Goal: Transaction & Acquisition: Purchase product/service

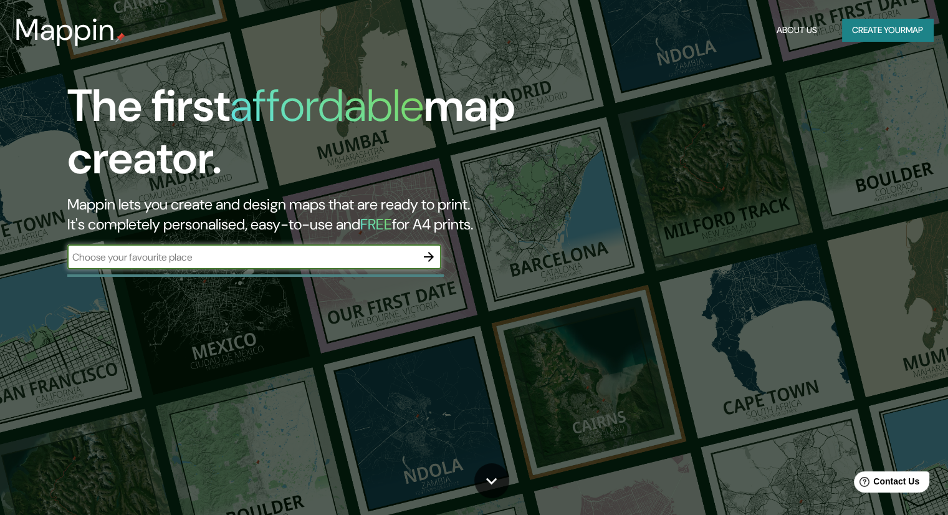
click at [241, 255] on input "text" at bounding box center [241, 257] width 349 height 14
type input "CHANCAY"
click at [429, 260] on icon "button" at bounding box center [429, 257] width 10 height 10
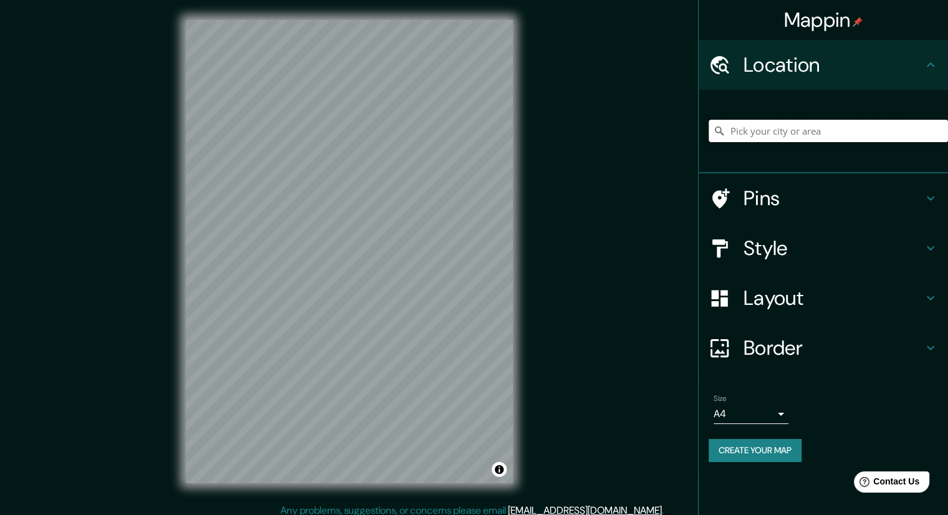
click at [770, 130] on input "Pick your city or area" at bounding box center [828, 131] width 239 height 22
type input "[GEOGRAPHIC_DATA], [GEOGRAPHIC_DATA], [GEOGRAPHIC_DATA]"
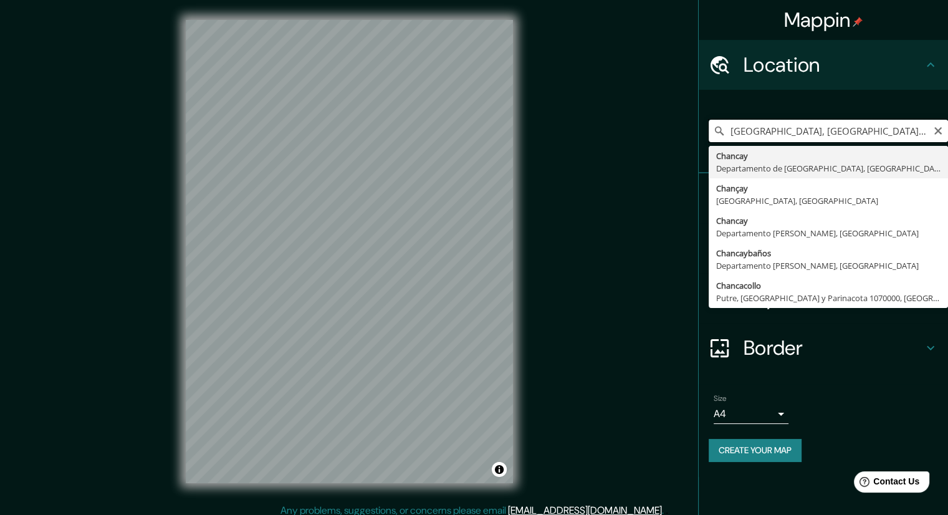
click at [777, 140] on input "[GEOGRAPHIC_DATA], [GEOGRAPHIC_DATA], [GEOGRAPHIC_DATA]" at bounding box center [828, 131] width 239 height 22
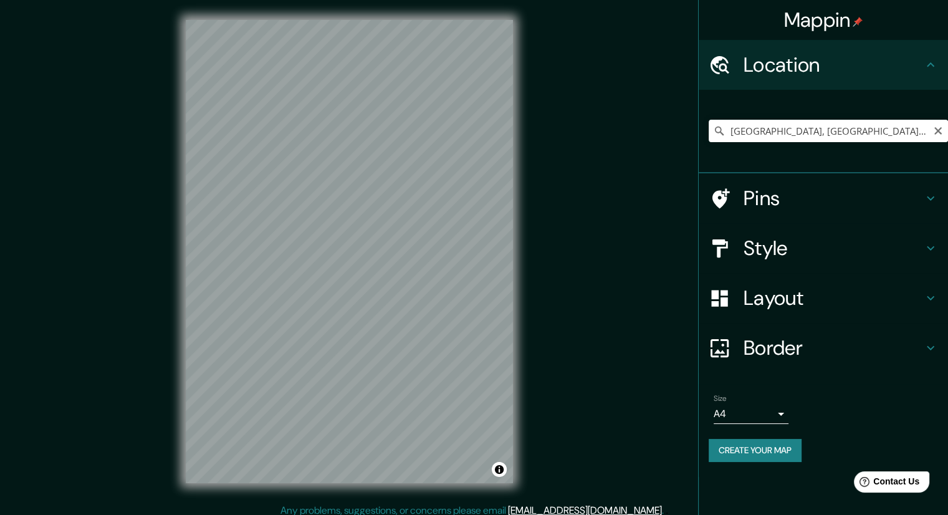
click at [928, 255] on div "Style" at bounding box center [823, 248] width 249 height 50
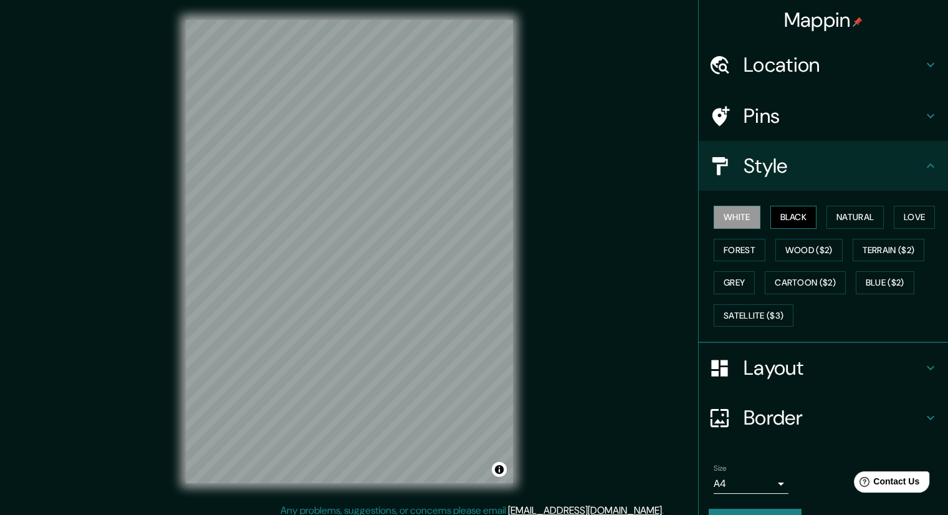
click at [776, 213] on button "Black" at bounding box center [793, 217] width 47 height 23
click at [727, 221] on button "White" at bounding box center [737, 217] width 47 height 23
click at [923, 167] on icon at bounding box center [930, 165] width 15 height 15
click at [923, 370] on icon at bounding box center [930, 367] width 15 height 15
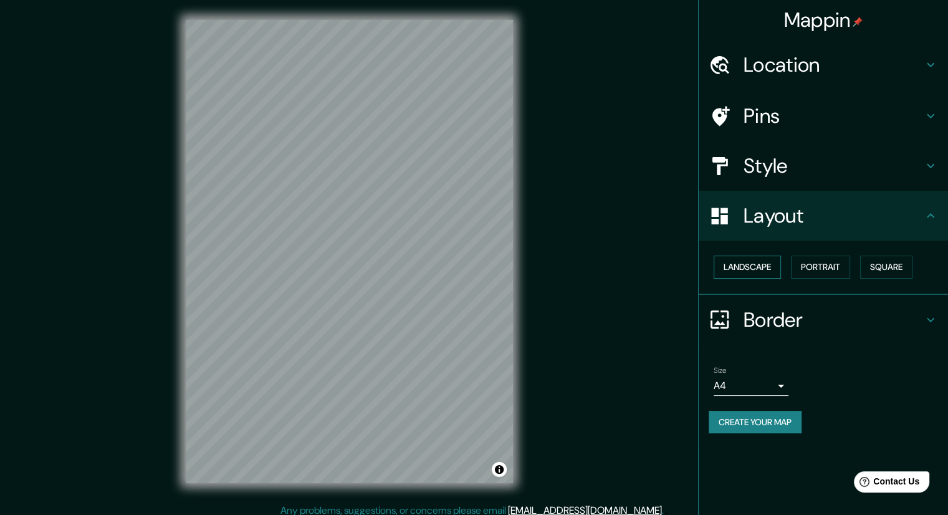
click at [767, 270] on button "Landscape" at bounding box center [747, 267] width 67 height 23
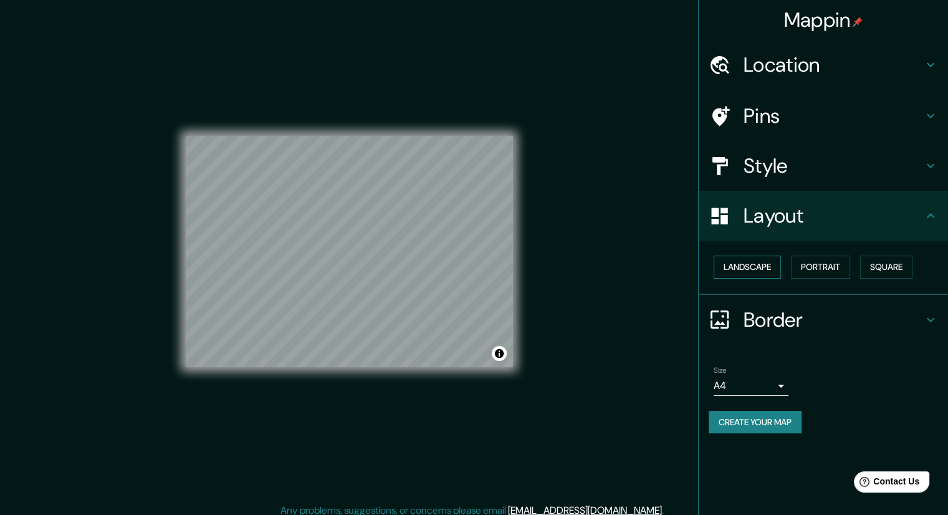
click at [767, 270] on button "Landscape" at bounding box center [747, 267] width 67 height 23
click at [807, 270] on button "Portrait" at bounding box center [820, 267] width 59 height 23
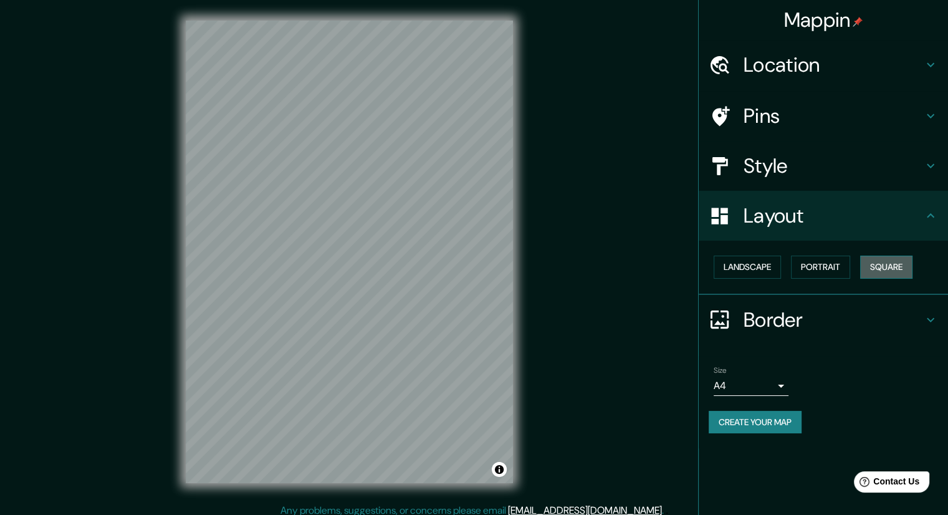
click at [885, 269] on button "Square" at bounding box center [886, 267] width 52 height 23
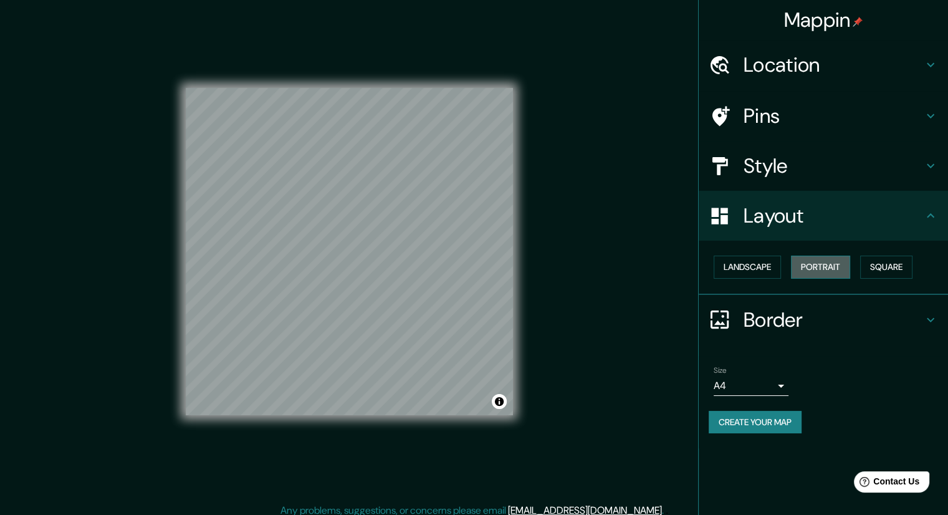
click at [829, 264] on button "Portrait" at bounding box center [820, 267] width 59 height 23
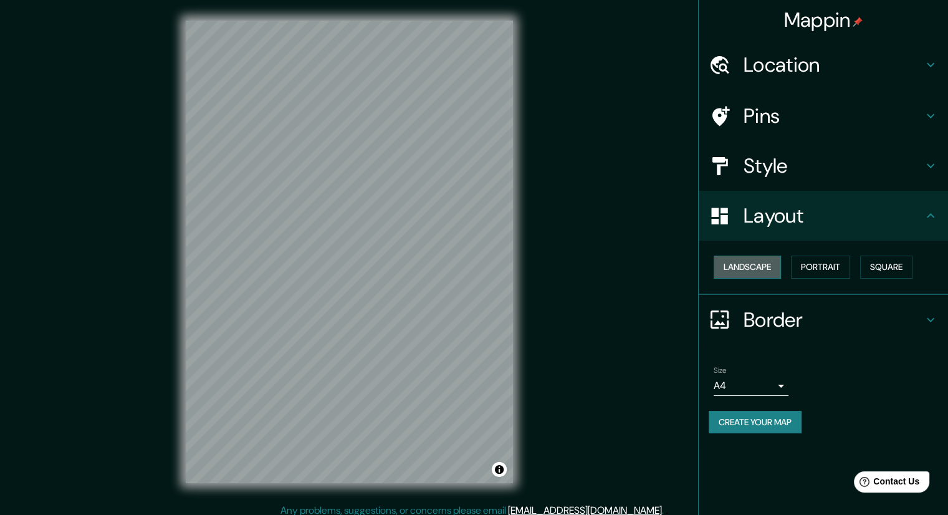
click at [765, 264] on button "Landscape" at bounding box center [747, 267] width 67 height 23
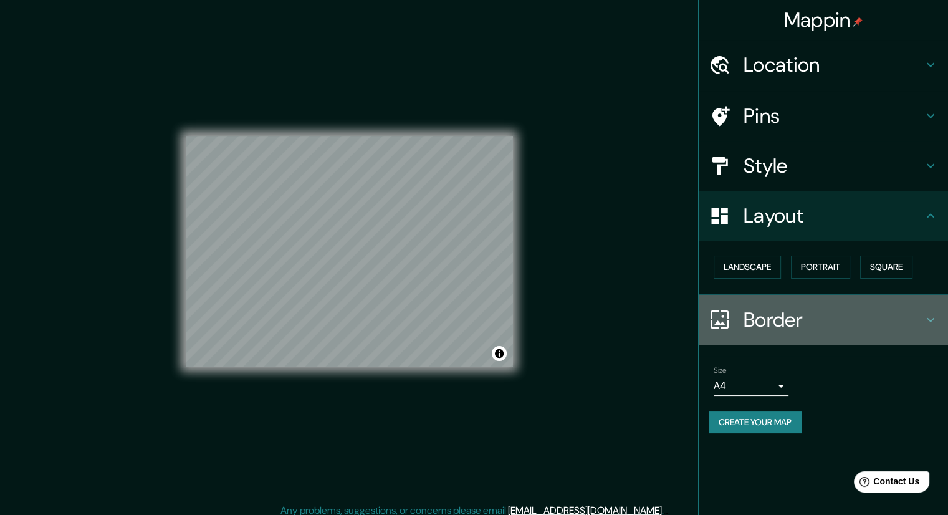
click at [910, 323] on h4 "Border" at bounding box center [834, 319] width 180 height 25
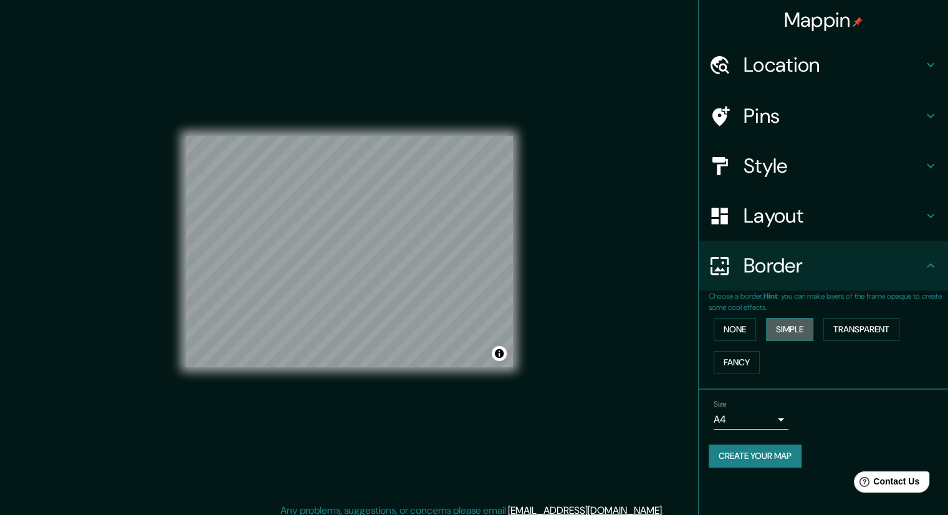
click at [779, 325] on button "Simple" at bounding box center [789, 329] width 47 height 23
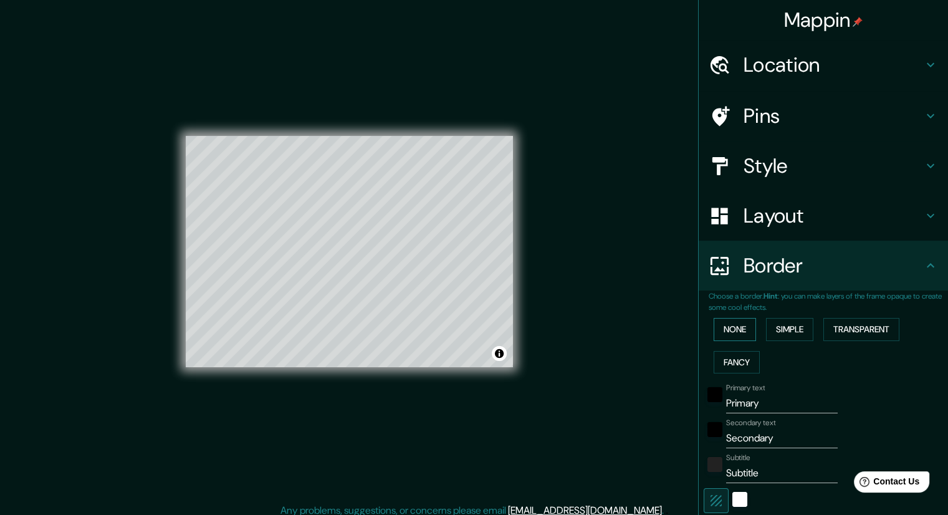
click at [733, 330] on button "None" at bounding box center [735, 329] width 42 height 23
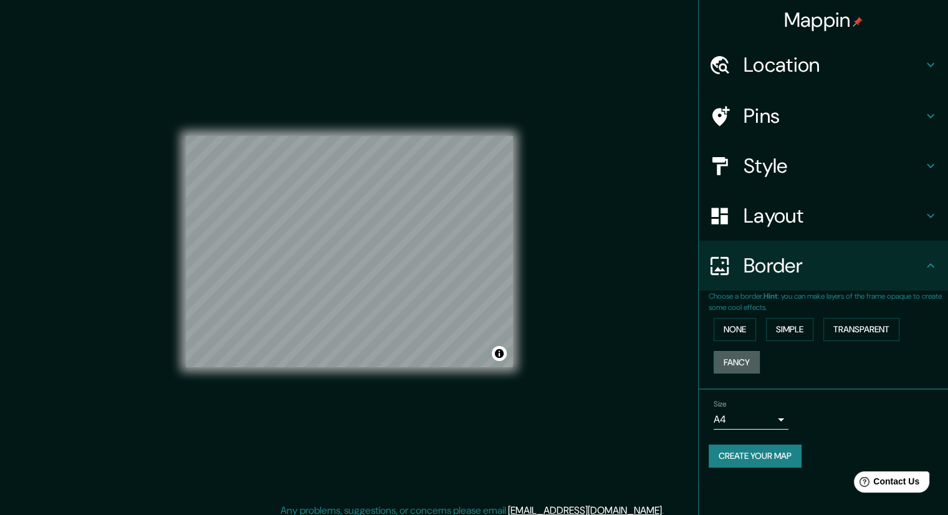
click at [732, 360] on button "Fancy" at bounding box center [737, 362] width 46 height 23
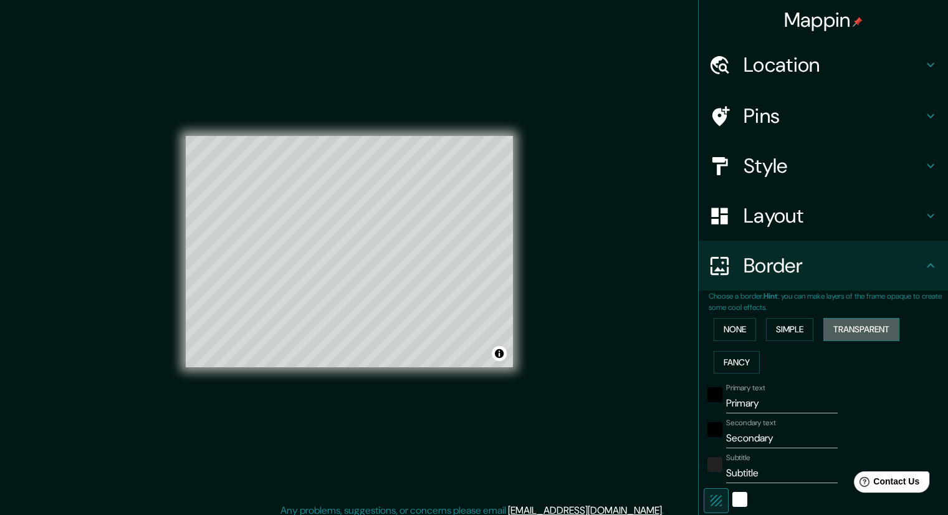
click at [842, 329] on button "Transparent" at bounding box center [861, 329] width 76 height 23
click at [734, 329] on button "None" at bounding box center [735, 329] width 42 height 23
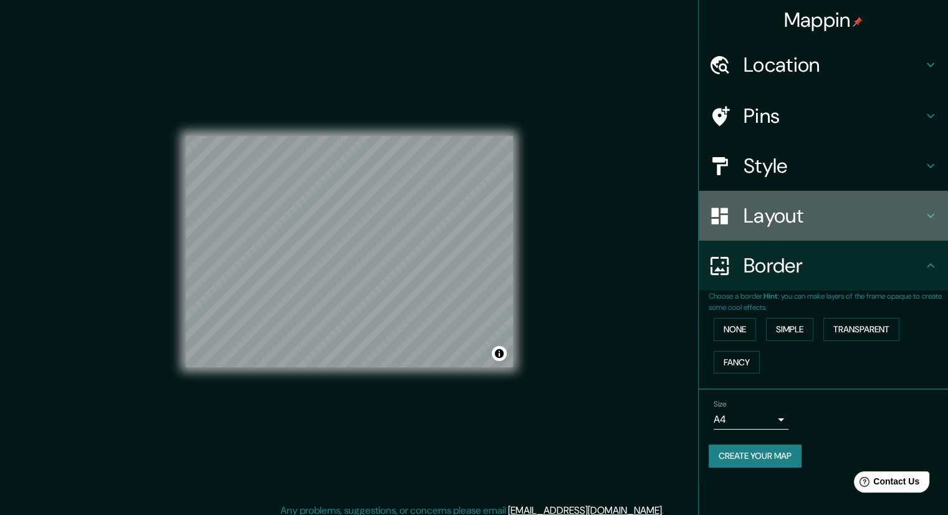
click at [918, 199] on div "Layout" at bounding box center [823, 216] width 249 height 50
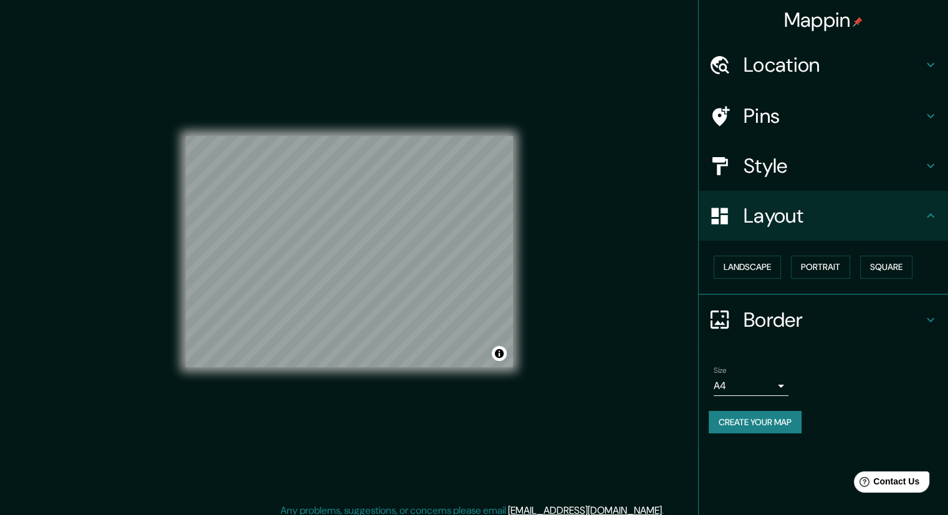
click at [896, 111] on h4 "Pins" at bounding box center [834, 115] width 180 height 25
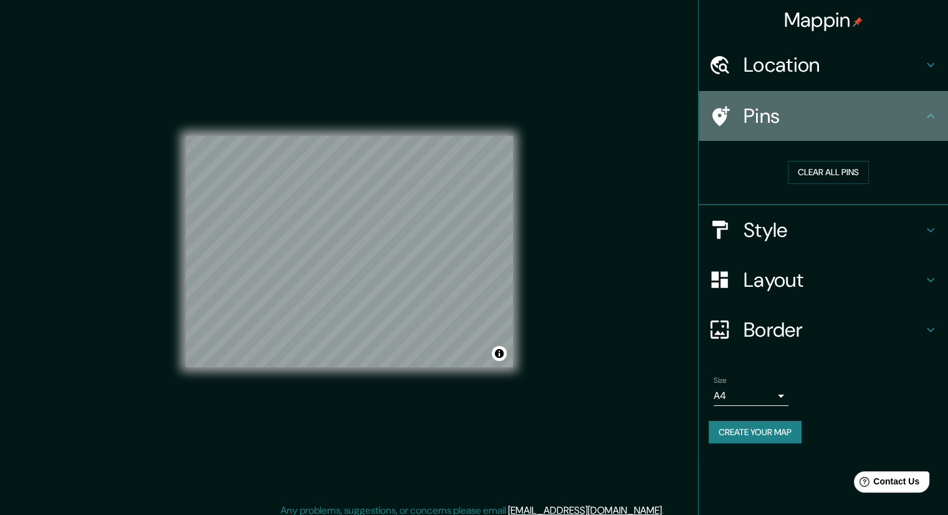
click at [883, 102] on div "Pins" at bounding box center [823, 116] width 249 height 50
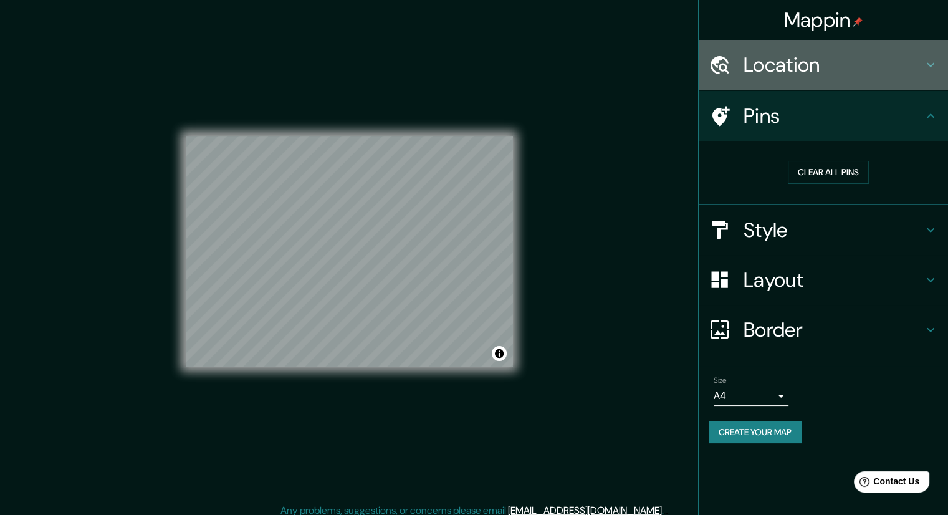
click at [894, 61] on h4 "Location" at bounding box center [834, 64] width 180 height 25
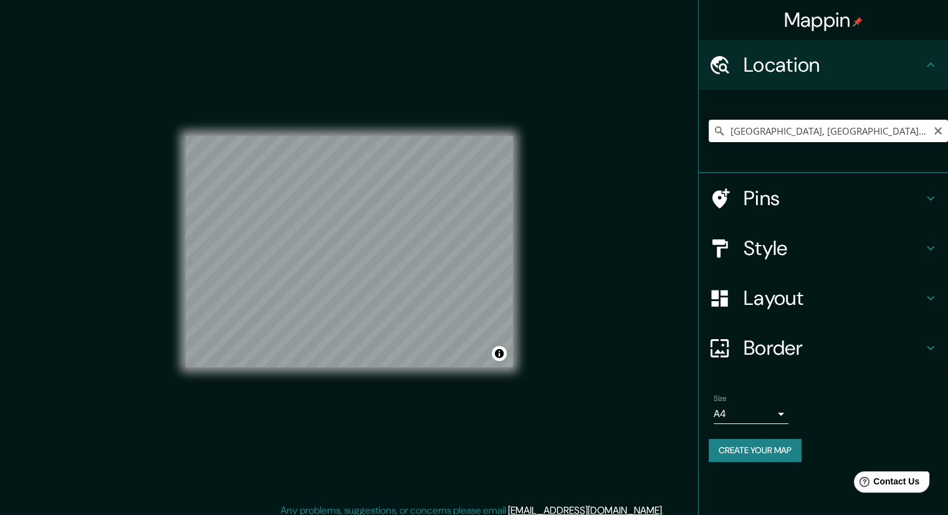
click at [894, 61] on h4 "Location" at bounding box center [834, 64] width 180 height 25
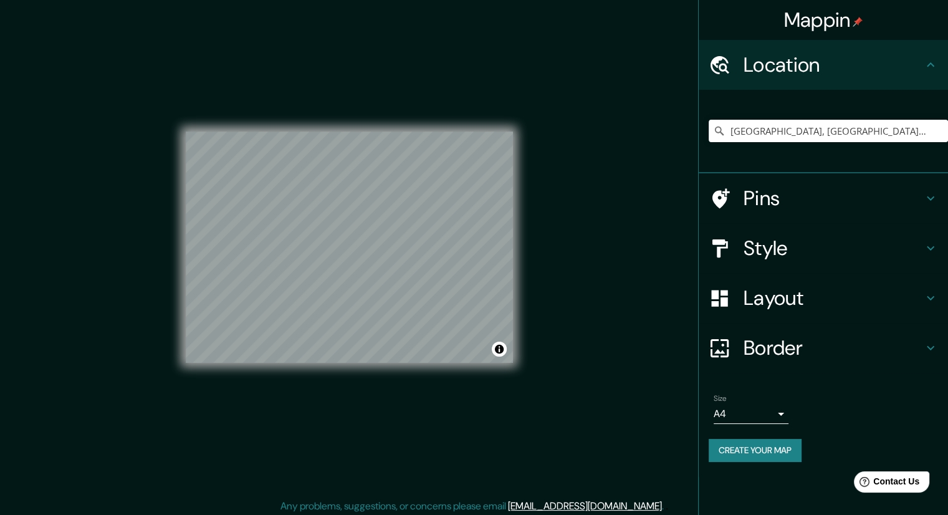
scroll to position [8, 0]
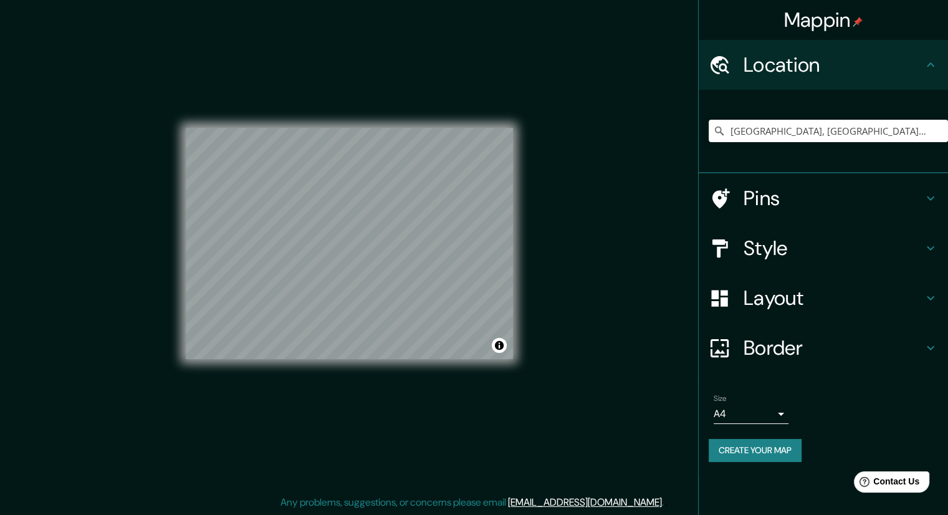
click at [775, 413] on body "Mappin Location [GEOGRAPHIC_DATA], [GEOGRAPHIC_DATA], [GEOGRAPHIC_DATA] Pins St…" at bounding box center [474, 249] width 948 height 515
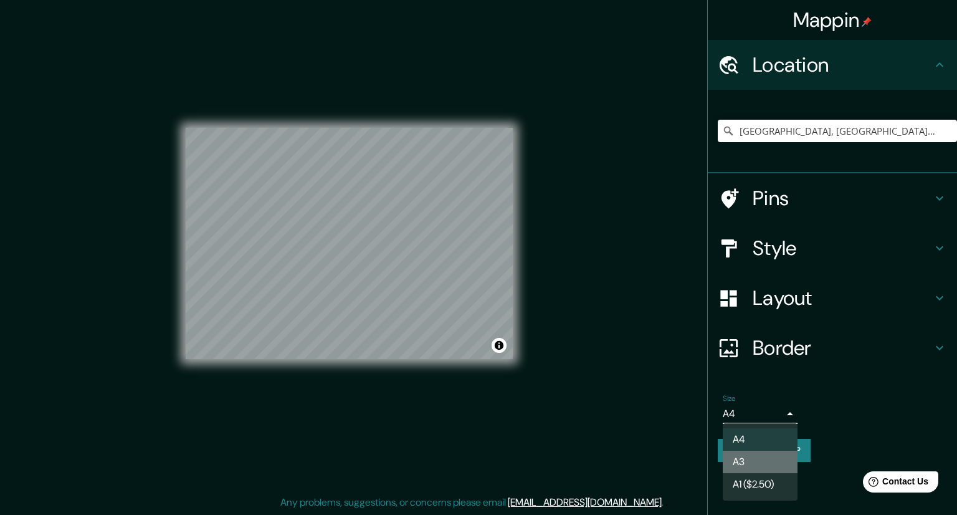
click at [746, 453] on li "A3" at bounding box center [760, 462] width 75 height 22
type input "a4"
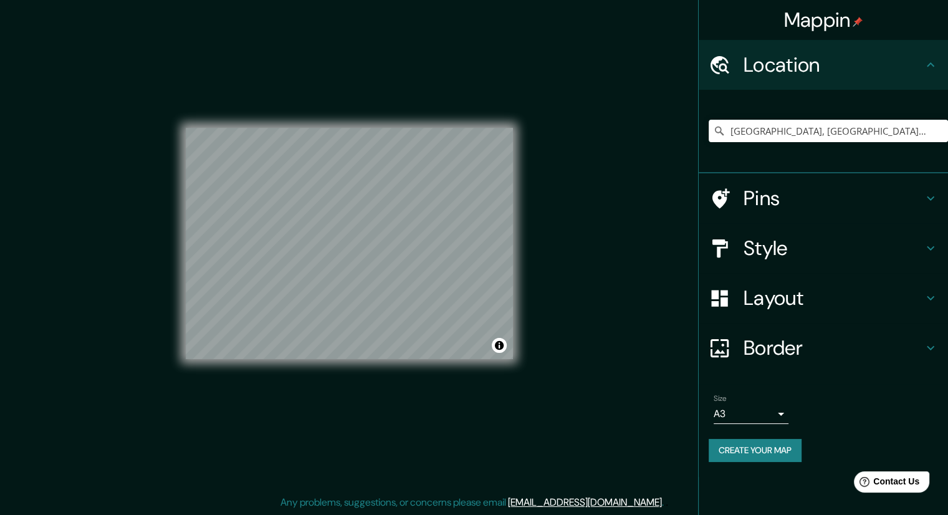
click at [474, 419] on div "© Mapbox © OpenStreetMap Improve this map" at bounding box center [349, 243] width 327 height 463
click at [416, 300] on div "© Mapbox © OpenStreetMap Improve this map" at bounding box center [349, 243] width 327 height 463
click at [775, 131] on input "[GEOGRAPHIC_DATA], [GEOGRAPHIC_DATA], [GEOGRAPHIC_DATA]" at bounding box center [828, 131] width 239 height 22
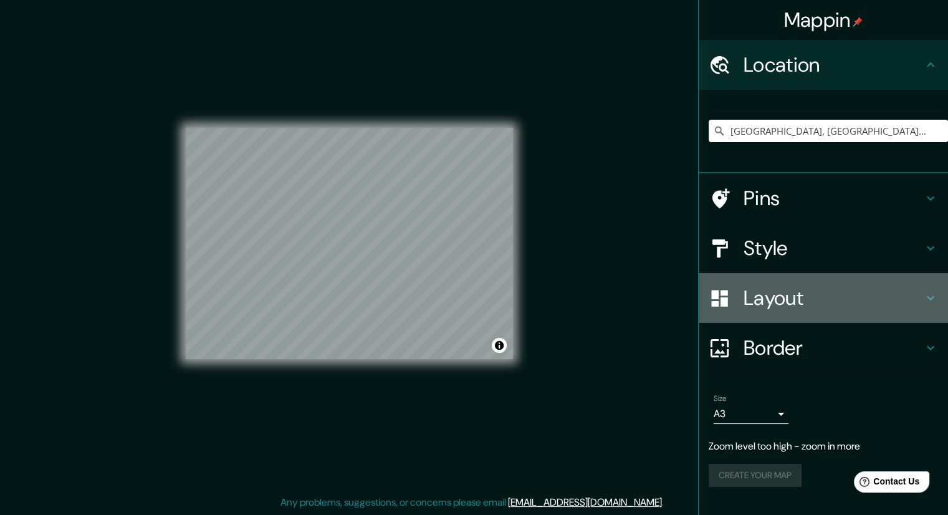
click at [904, 307] on h4 "Layout" at bounding box center [834, 297] width 180 height 25
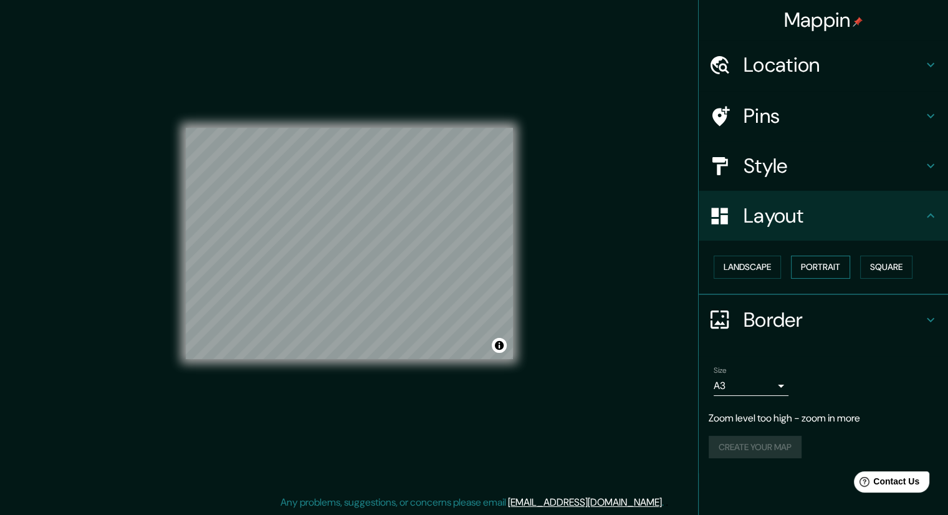
click at [834, 265] on button "Portrait" at bounding box center [820, 267] width 59 height 23
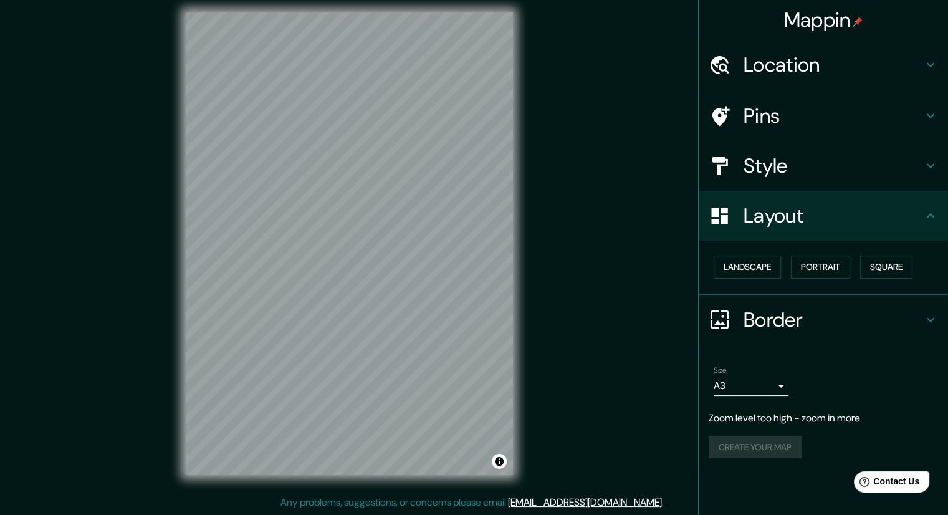
click at [867, 59] on h4 "Location" at bounding box center [834, 64] width 180 height 25
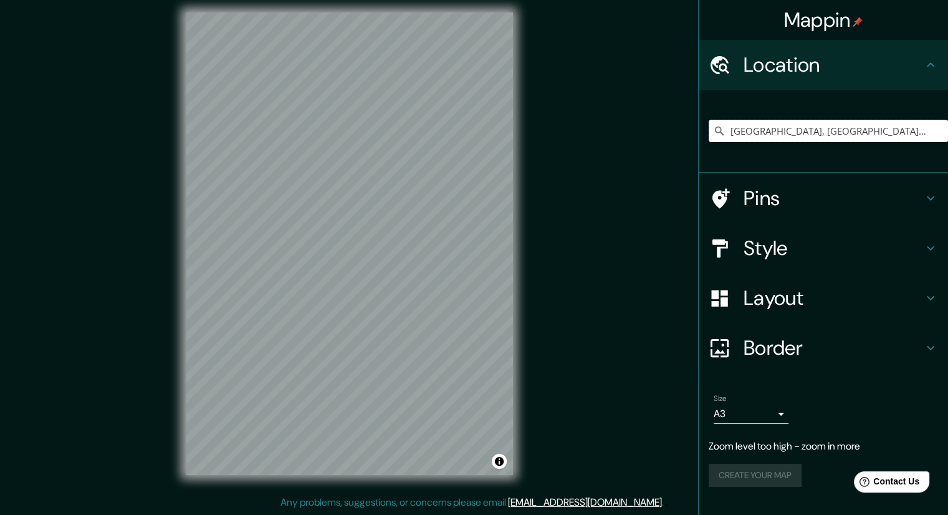
click at [843, 139] on input "[GEOGRAPHIC_DATA], [GEOGRAPHIC_DATA], [GEOGRAPHIC_DATA]" at bounding box center [828, 131] width 239 height 22
click at [927, 207] on div "Pins" at bounding box center [823, 198] width 249 height 50
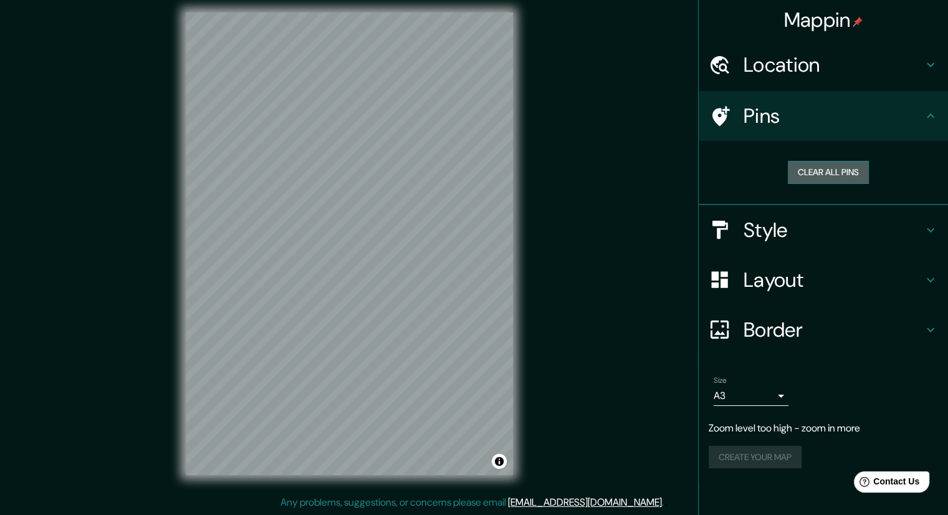
click at [828, 168] on button "Clear all pins" at bounding box center [828, 172] width 81 height 23
click at [895, 226] on h4 "Style" at bounding box center [834, 230] width 180 height 25
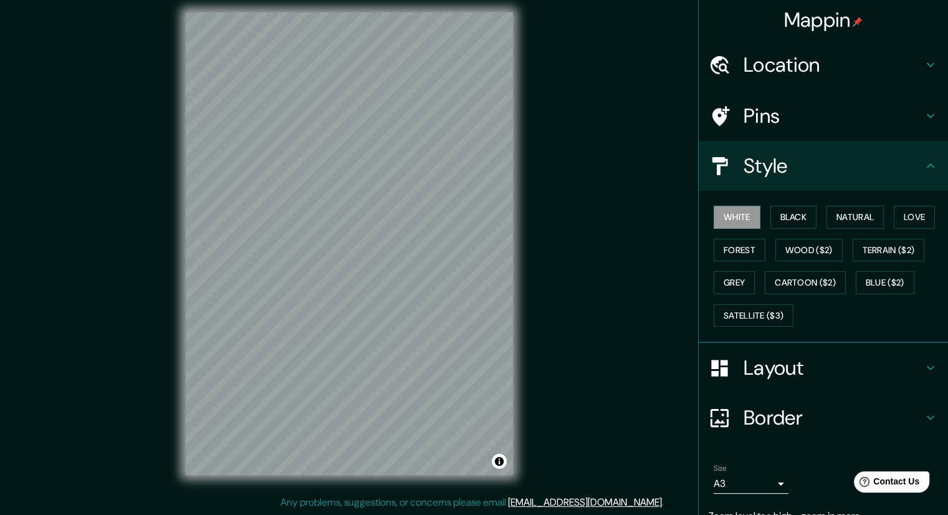
drag, startPoint x: 805, startPoint y: 285, endPoint x: 863, endPoint y: 309, distance: 62.3
click at [855, 310] on div "White Black Natural Love Forest Wood ($2) Terrain ($2) Grey Cartoon ($2) Blue (…" at bounding box center [828, 266] width 239 height 131
click at [736, 276] on button "Grey" at bounding box center [734, 282] width 41 height 23
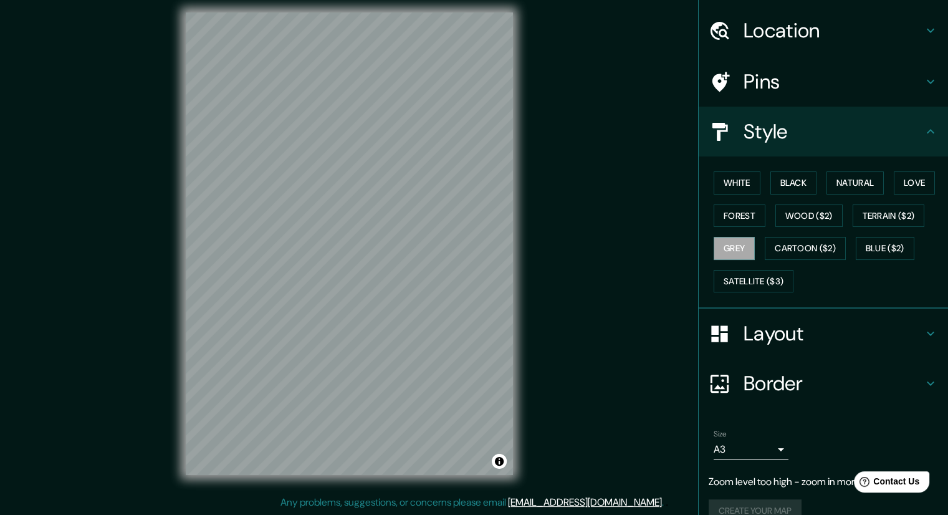
scroll to position [0, 0]
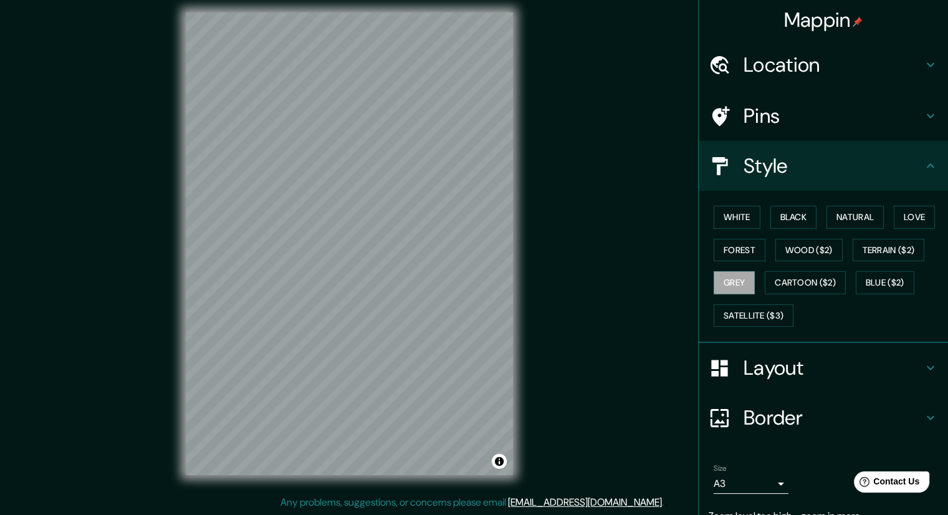
click at [853, 65] on h4 "Location" at bounding box center [834, 64] width 180 height 25
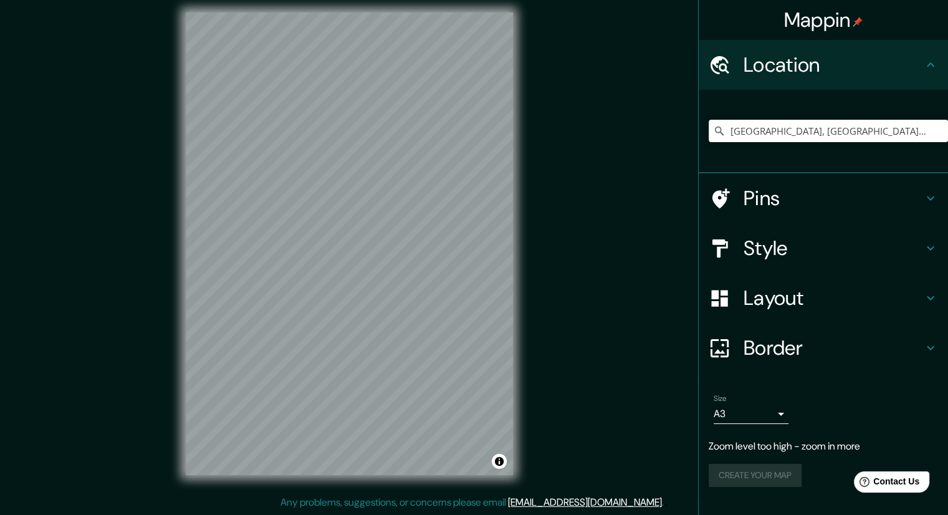
click at [843, 132] on input "[GEOGRAPHIC_DATA], [GEOGRAPHIC_DATA], [GEOGRAPHIC_DATA]" at bounding box center [828, 131] width 239 height 22
click at [899, 135] on input "[GEOGRAPHIC_DATA], [GEOGRAPHIC_DATA], [GEOGRAPHIC_DATA]" at bounding box center [828, 131] width 239 height 22
drag, startPoint x: 899, startPoint y: 135, endPoint x: 635, endPoint y: 150, distance: 264.8
click at [635, 150] on div "Mappin Location [GEOGRAPHIC_DATA], [GEOGRAPHIC_DATA], [GEOGRAPHIC_DATA] Pins St…" at bounding box center [474, 253] width 948 height 523
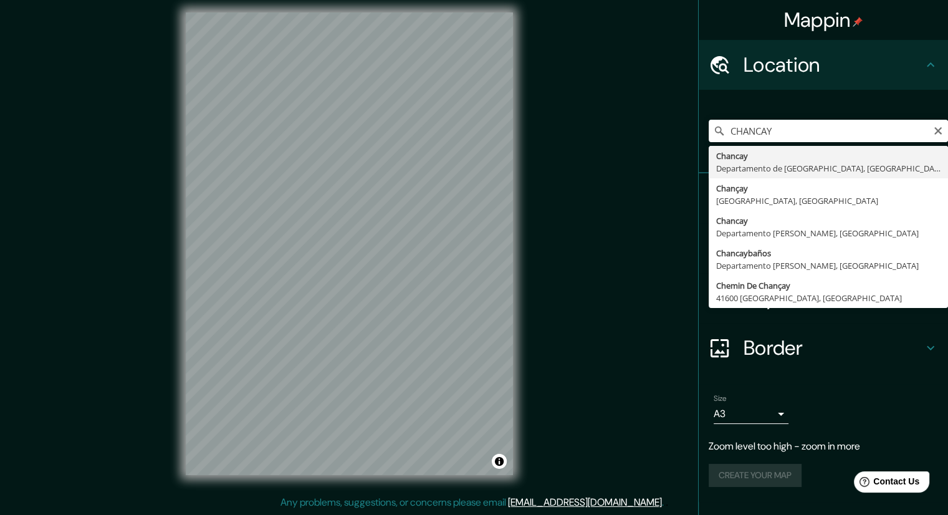
type input "[GEOGRAPHIC_DATA], [GEOGRAPHIC_DATA], [GEOGRAPHIC_DATA]"
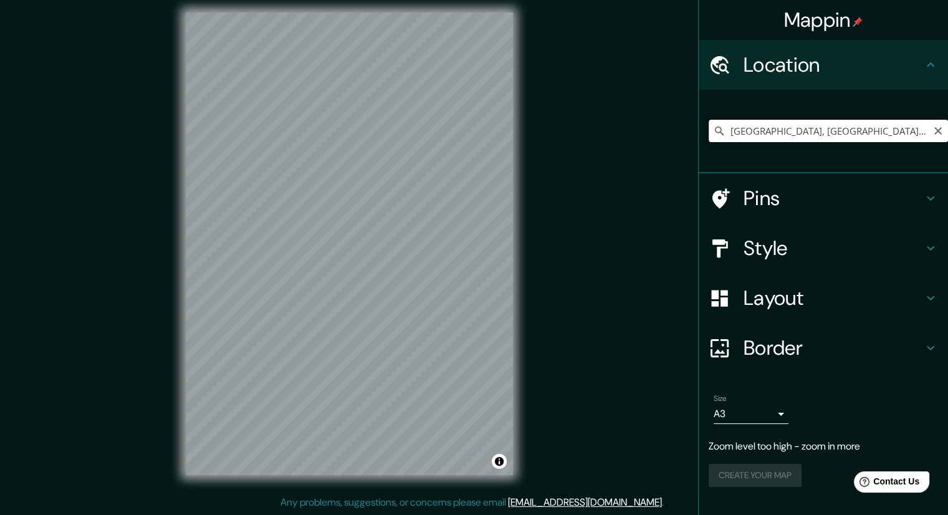
click at [901, 125] on input "[GEOGRAPHIC_DATA], [GEOGRAPHIC_DATA], [GEOGRAPHIC_DATA]" at bounding box center [828, 131] width 239 height 22
click at [763, 479] on div "Create your map" at bounding box center [823, 475] width 229 height 23
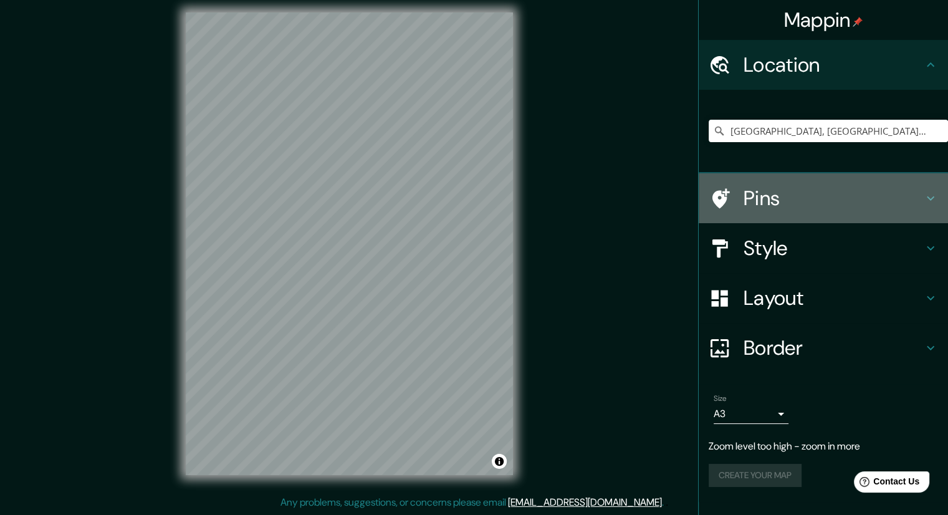
click at [913, 191] on h4 "Pins" at bounding box center [834, 198] width 180 height 25
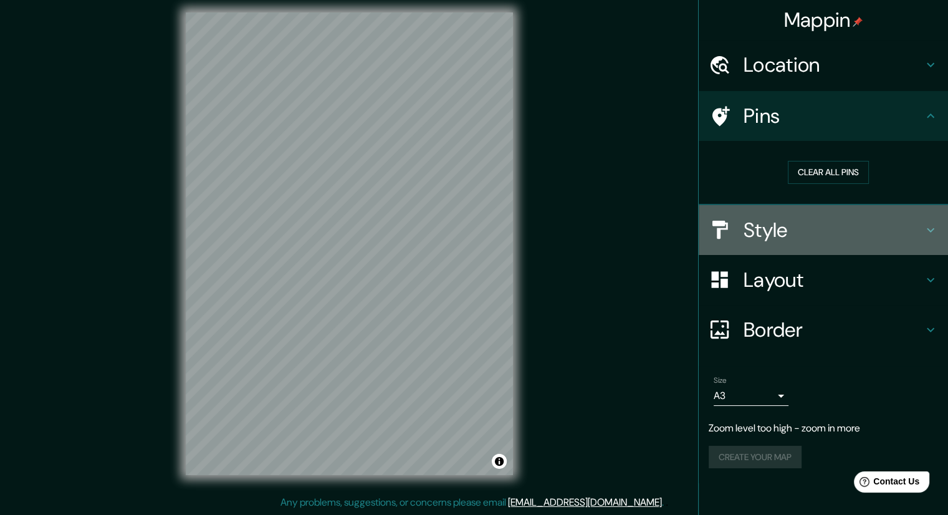
click at [904, 232] on h4 "Style" at bounding box center [834, 230] width 180 height 25
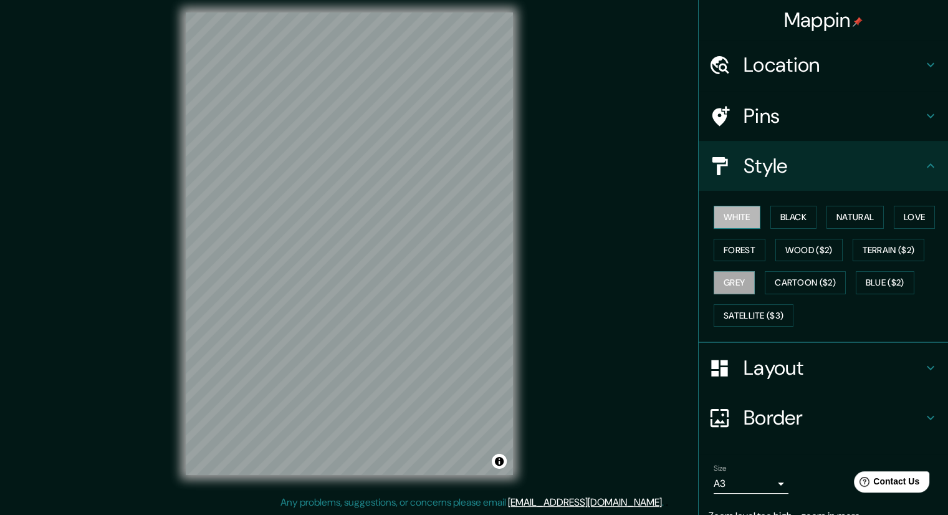
click at [736, 216] on button "White" at bounding box center [737, 217] width 47 height 23
click at [826, 372] on h4 "Layout" at bounding box center [834, 367] width 180 height 25
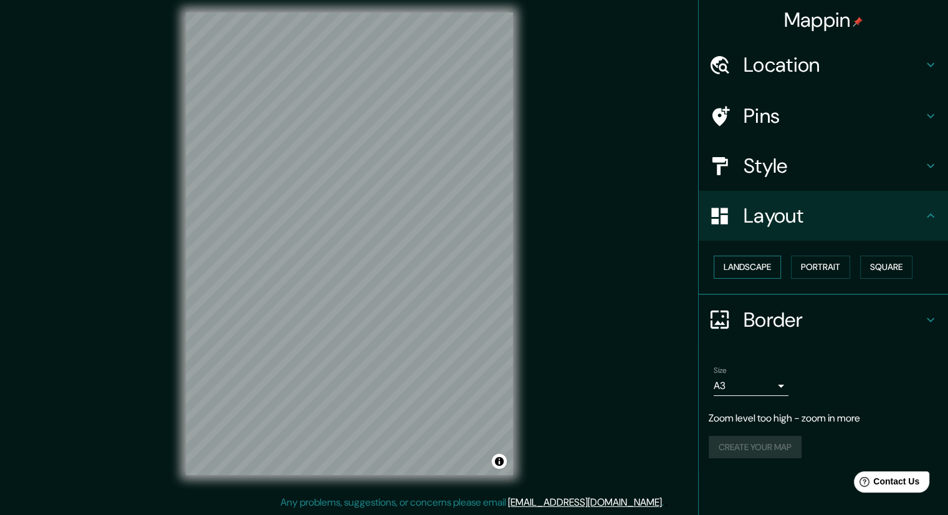
click at [765, 274] on button "Landscape" at bounding box center [747, 267] width 67 height 23
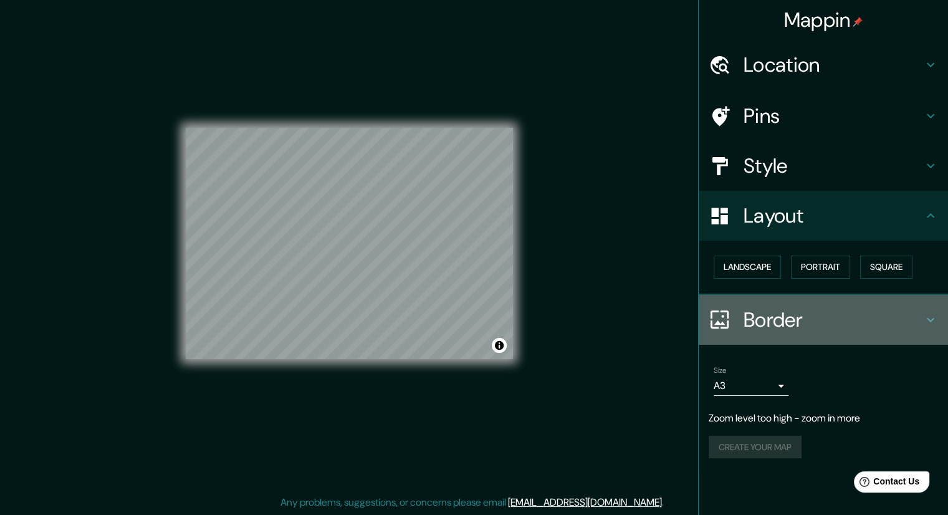
click at [865, 312] on h4 "Border" at bounding box center [834, 319] width 180 height 25
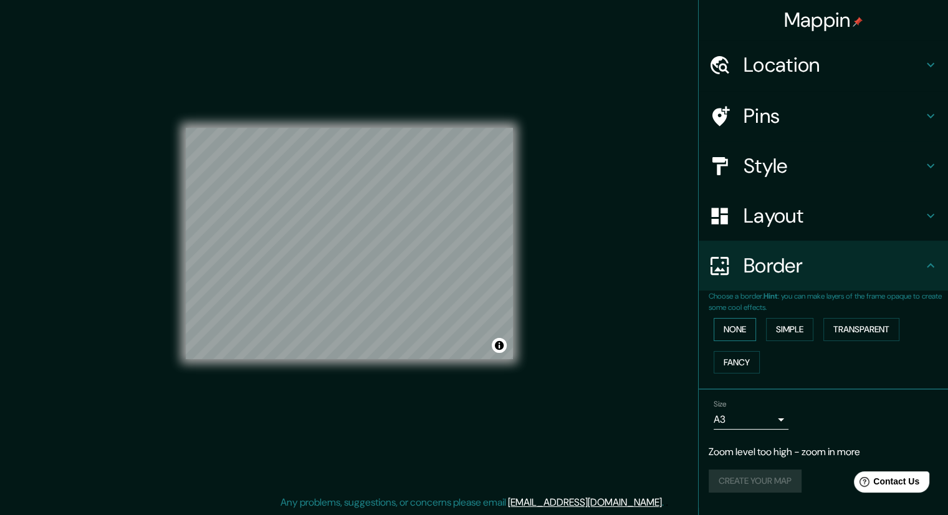
click at [742, 331] on button "None" at bounding box center [735, 329] width 42 height 23
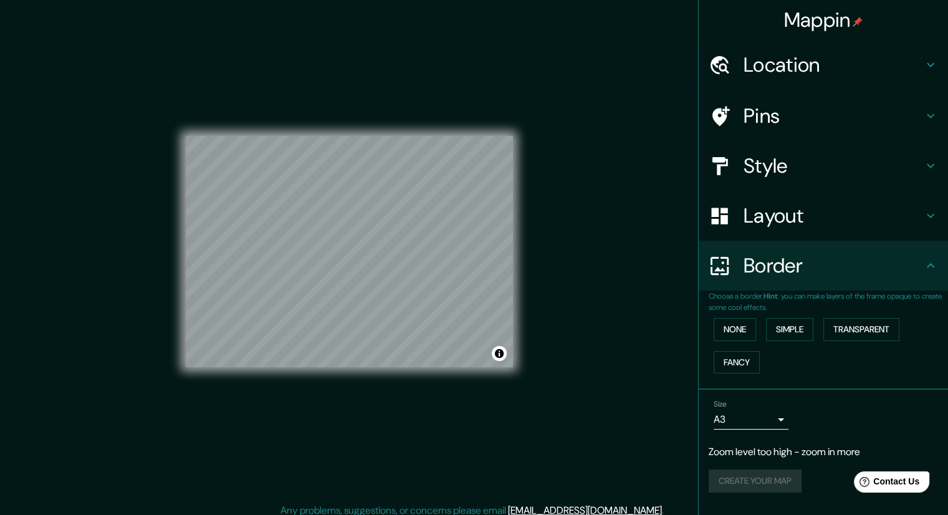
click at [868, 61] on h4 "Location" at bounding box center [834, 64] width 180 height 25
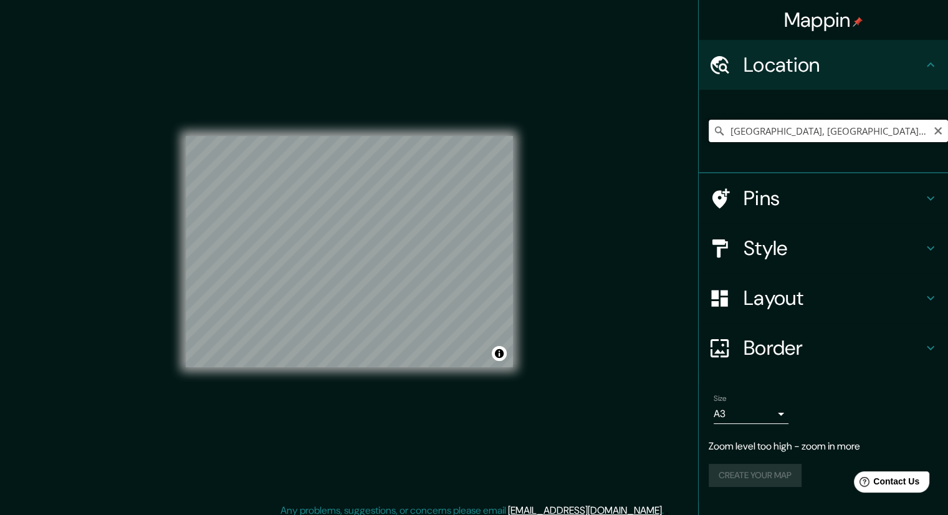
click at [810, 133] on input "[GEOGRAPHIC_DATA], [GEOGRAPHIC_DATA], [GEOGRAPHIC_DATA]" at bounding box center [828, 131] width 239 height 22
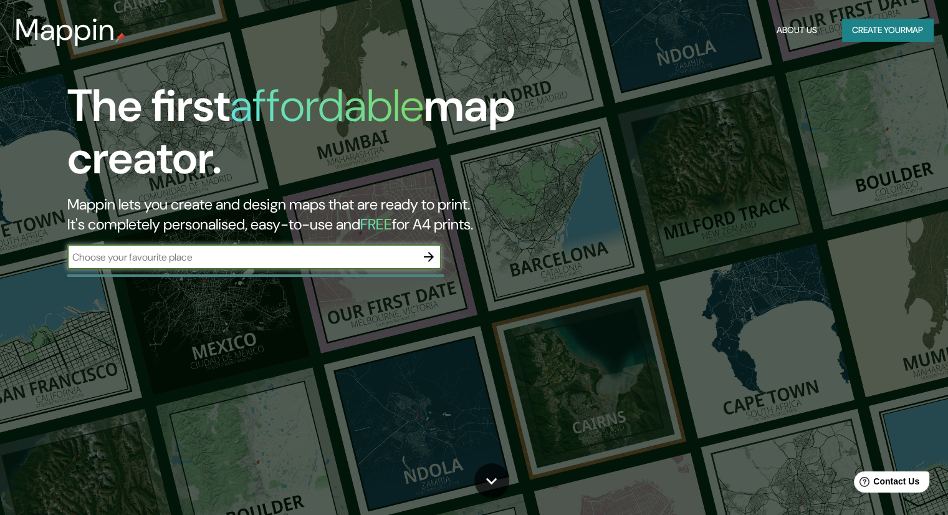
click at [326, 264] on input "text" at bounding box center [241, 257] width 349 height 14
type input "CHANCAY"
click at [426, 262] on icon "button" at bounding box center [428, 256] width 15 height 15
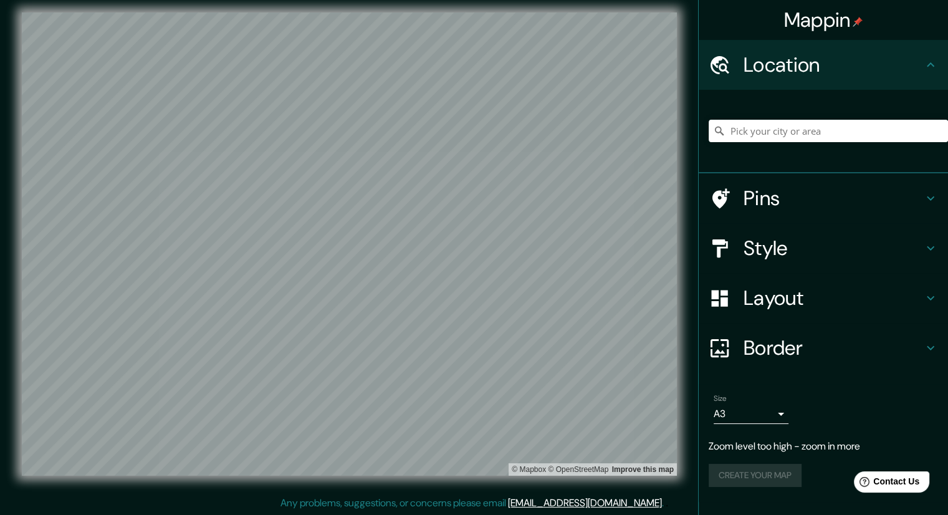
scroll to position [8, 0]
click at [790, 143] on div at bounding box center [828, 131] width 239 height 62
click at [797, 134] on input "Pick your city or area" at bounding box center [828, 131] width 239 height 22
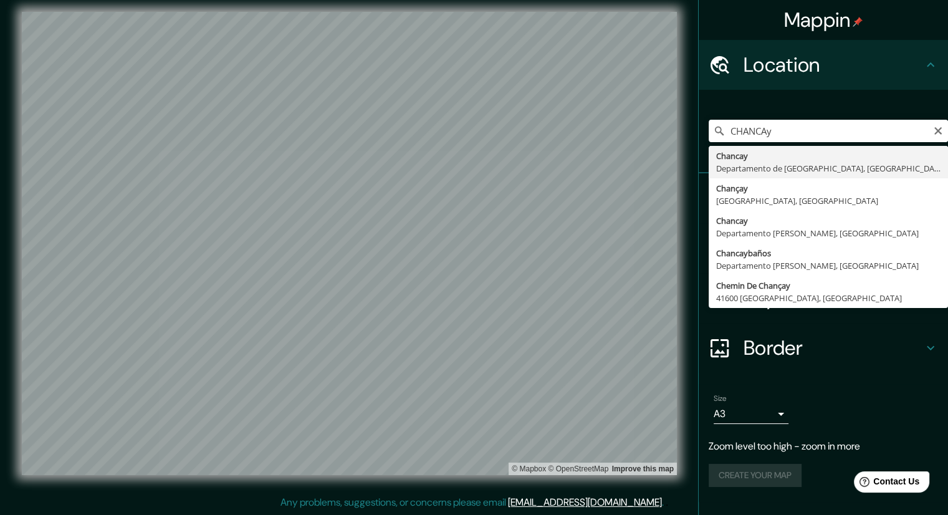
type input "[GEOGRAPHIC_DATA], [GEOGRAPHIC_DATA], [GEOGRAPHIC_DATA]"
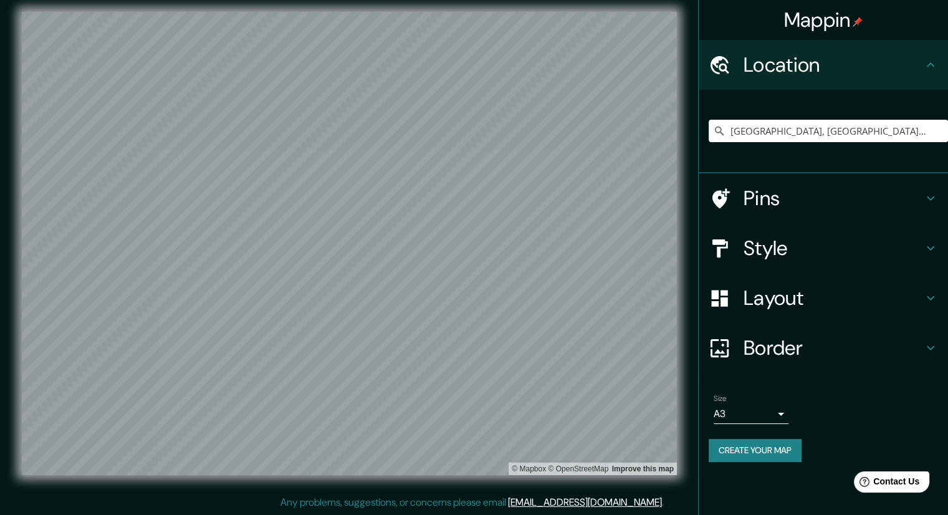
click at [862, 243] on h4 "Style" at bounding box center [834, 248] width 180 height 25
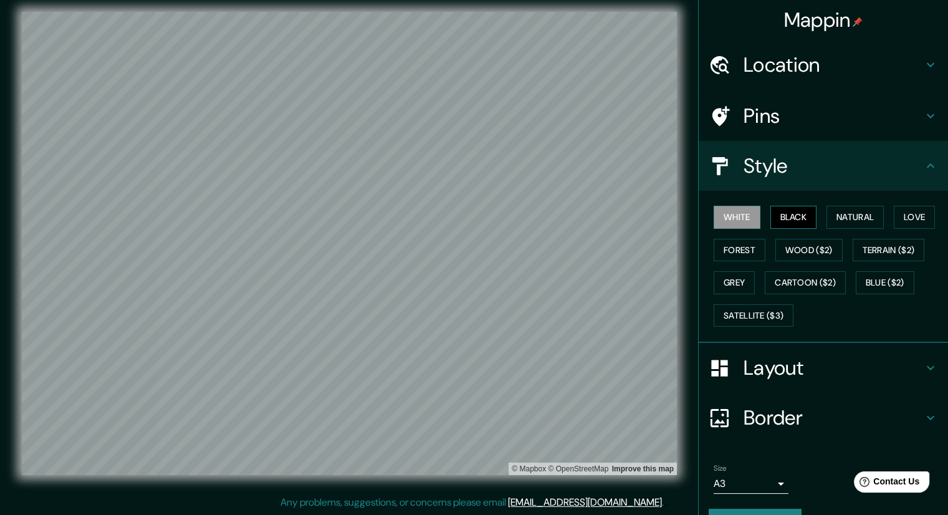
click at [797, 218] on button "Black" at bounding box center [793, 217] width 47 height 23
click at [742, 222] on button "White" at bounding box center [737, 217] width 47 height 23
click at [848, 224] on button "Natural" at bounding box center [855, 217] width 57 height 23
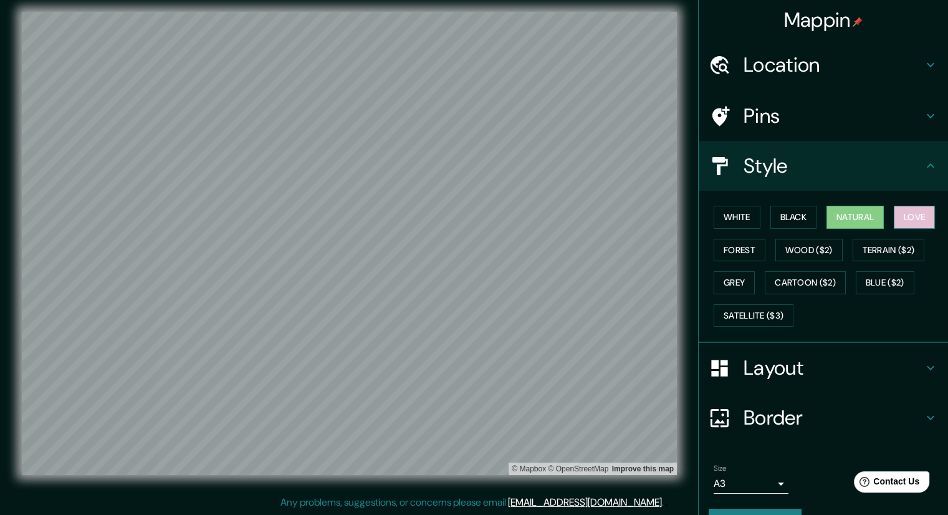
click at [911, 219] on button "Love" at bounding box center [914, 217] width 41 height 23
click at [732, 246] on button "Forest" at bounding box center [740, 250] width 52 height 23
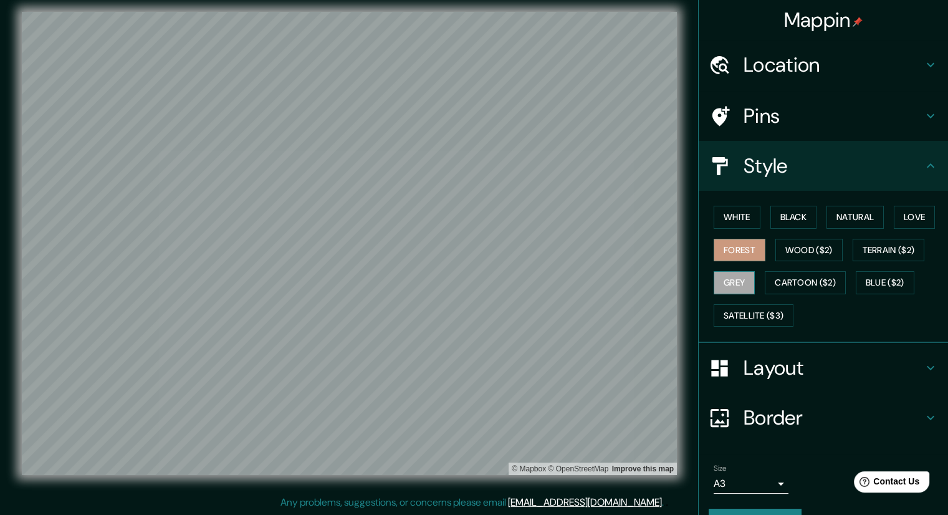
click at [728, 282] on button "Grey" at bounding box center [734, 282] width 41 height 23
click at [731, 221] on button "White" at bounding box center [737, 217] width 47 height 23
click at [787, 223] on button "Black" at bounding box center [793, 217] width 47 height 23
click at [784, 223] on button "Black" at bounding box center [793, 217] width 47 height 23
click at [748, 219] on button "White" at bounding box center [737, 217] width 47 height 23
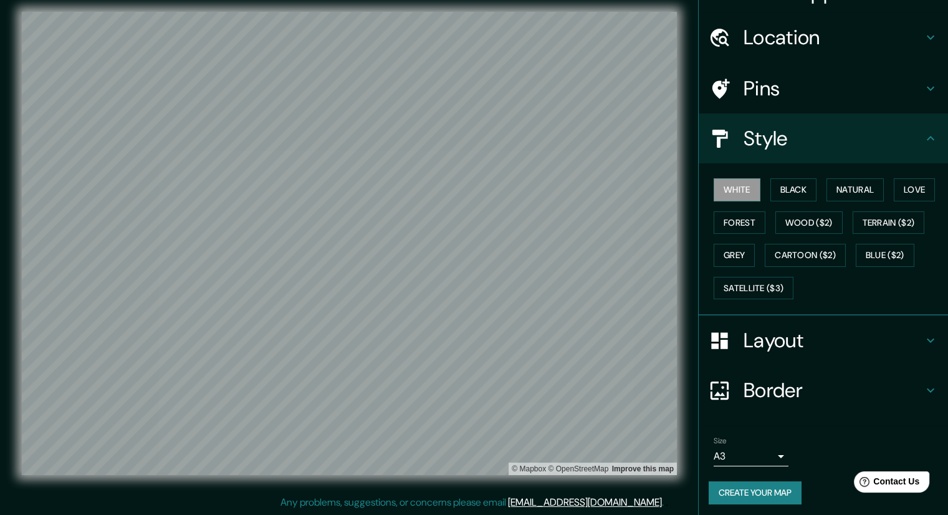
scroll to position [30, 0]
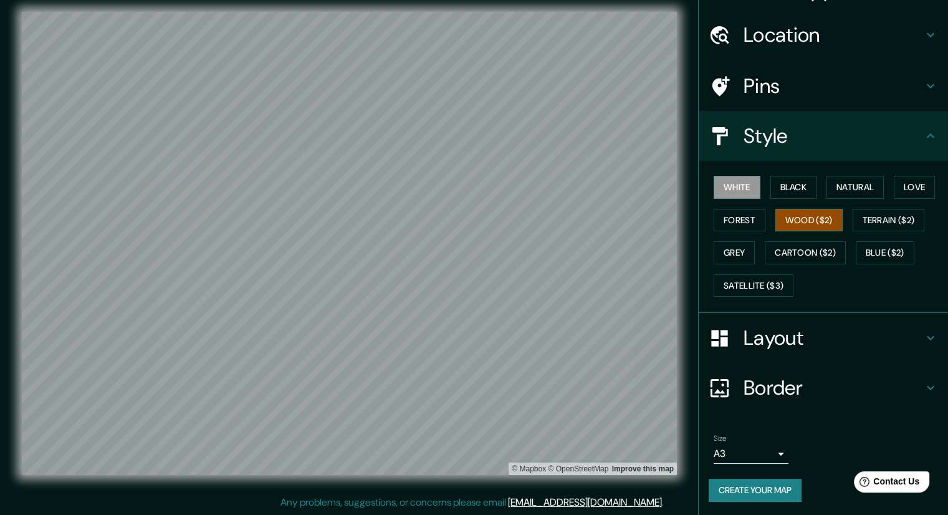
click at [793, 215] on button "Wood ($2)" at bounding box center [808, 220] width 67 height 23
click at [868, 219] on button "Terrain ($2)" at bounding box center [889, 220] width 72 height 23
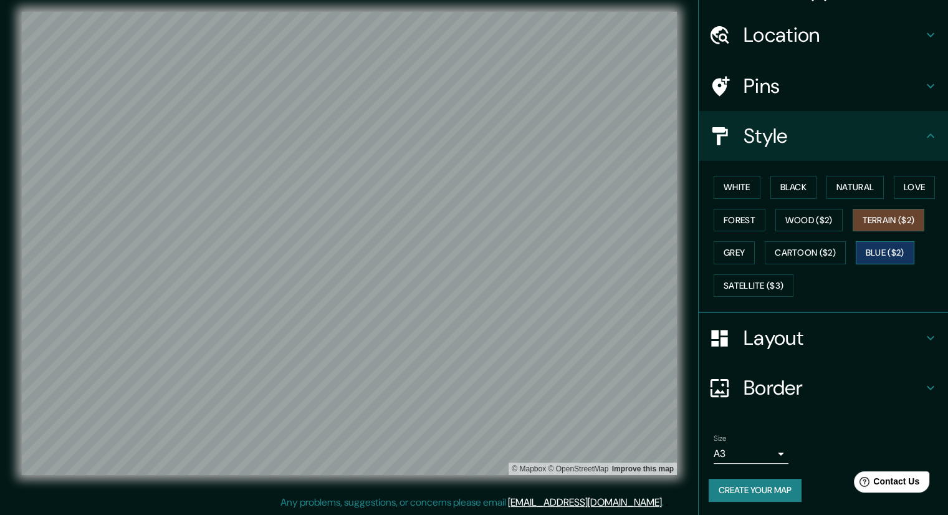
click at [879, 252] on button "Blue ($2)" at bounding box center [885, 252] width 59 height 23
click at [813, 253] on button "Cartoon ($2)" at bounding box center [805, 252] width 81 height 23
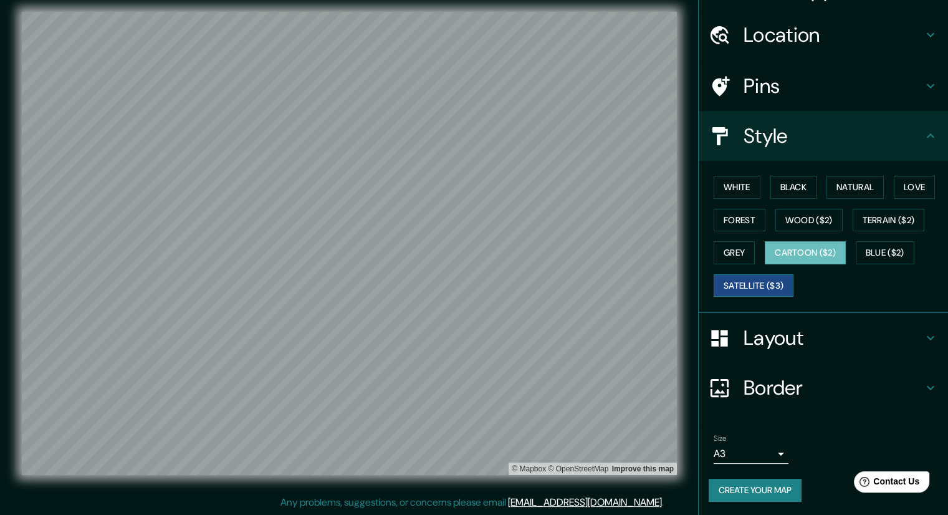
click at [764, 283] on button "Satellite ($3)" at bounding box center [754, 285] width 80 height 23
click at [787, 184] on button "Black" at bounding box center [793, 187] width 47 height 23
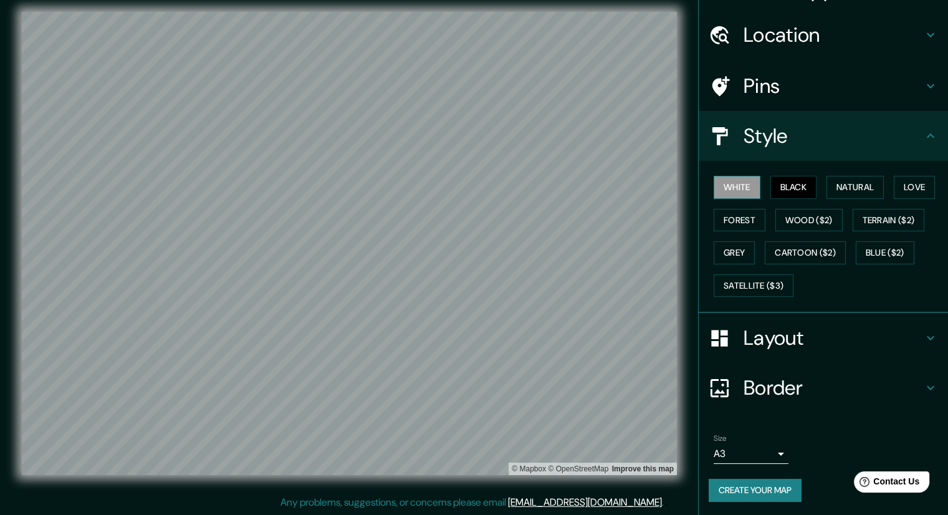
click at [728, 193] on button "White" at bounding box center [737, 187] width 47 height 23
click at [778, 194] on button "Black" at bounding box center [793, 187] width 47 height 23
click at [736, 181] on button "White" at bounding box center [737, 187] width 47 height 23
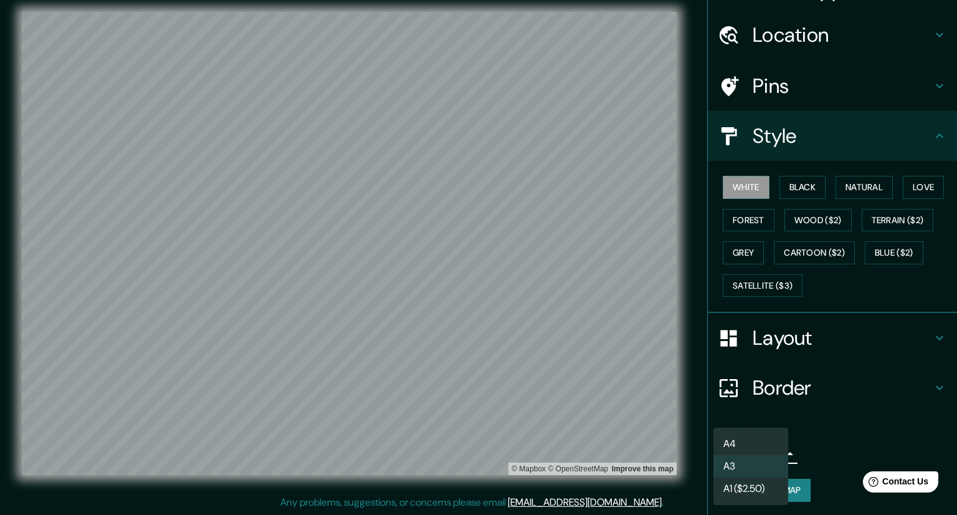
click at [765, 454] on body "Mappin Location [GEOGRAPHIC_DATA], [GEOGRAPHIC_DATA], [GEOGRAPHIC_DATA] Pins St…" at bounding box center [478, 249] width 957 height 515
click at [793, 454] on div at bounding box center [478, 257] width 957 height 515
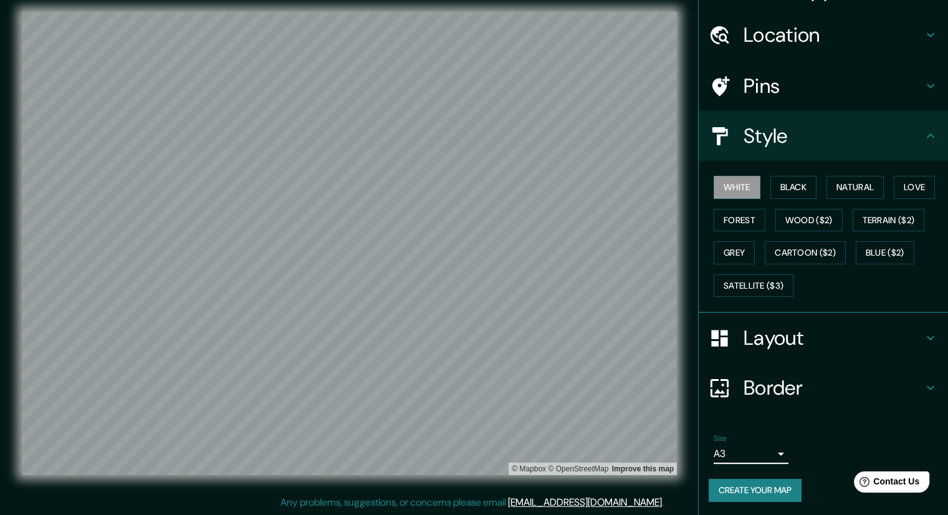
click at [777, 484] on button "Create your map" at bounding box center [755, 490] width 93 height 23
click at [783, 145] on h4 "Style" at bounding box center [834, 135] width 180 height 25
click at [769, 489] on button "Create your map" at bounding box center [755, 490] width 93 height 23
click at [895, 11] on div "Location" at bounding box center [823, 35] width 249 height 50
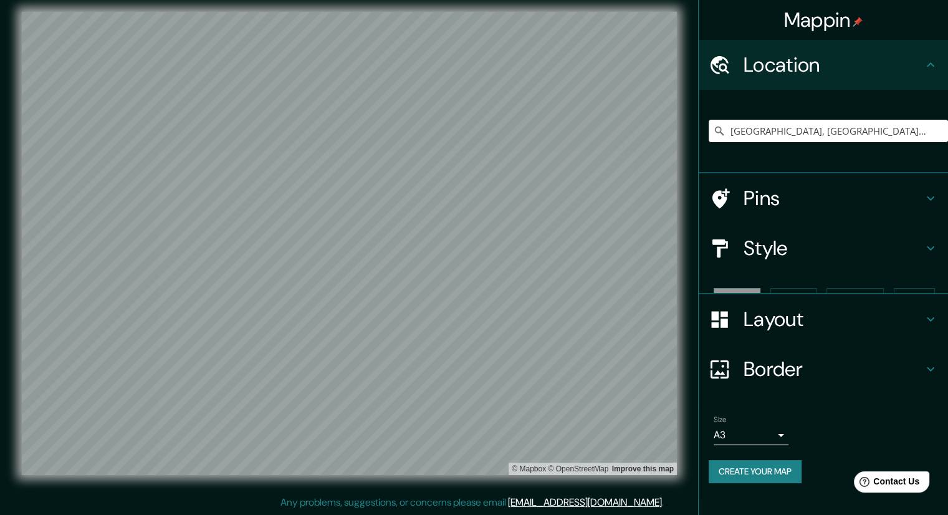
scroll to position [0, 0]
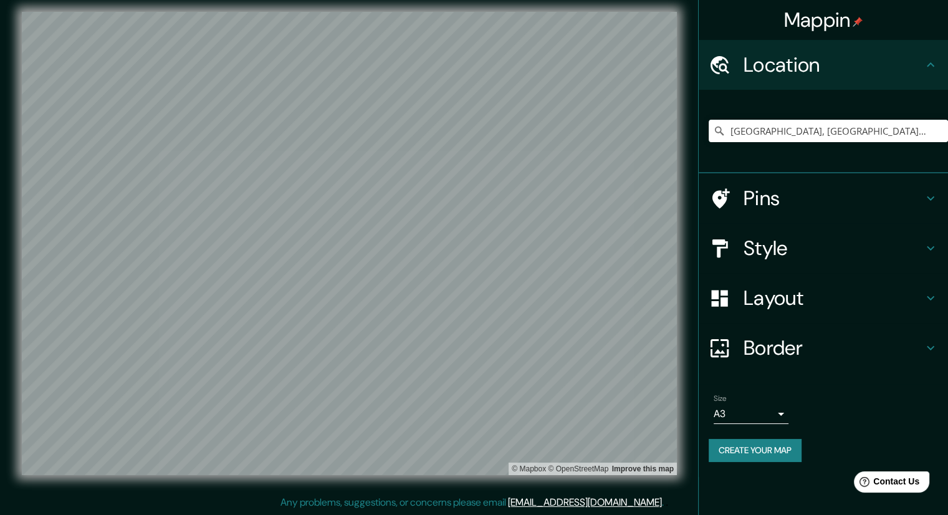
click at [883, 28] on div "Mappin" at bounding box center [823, 20] width 249 height 40
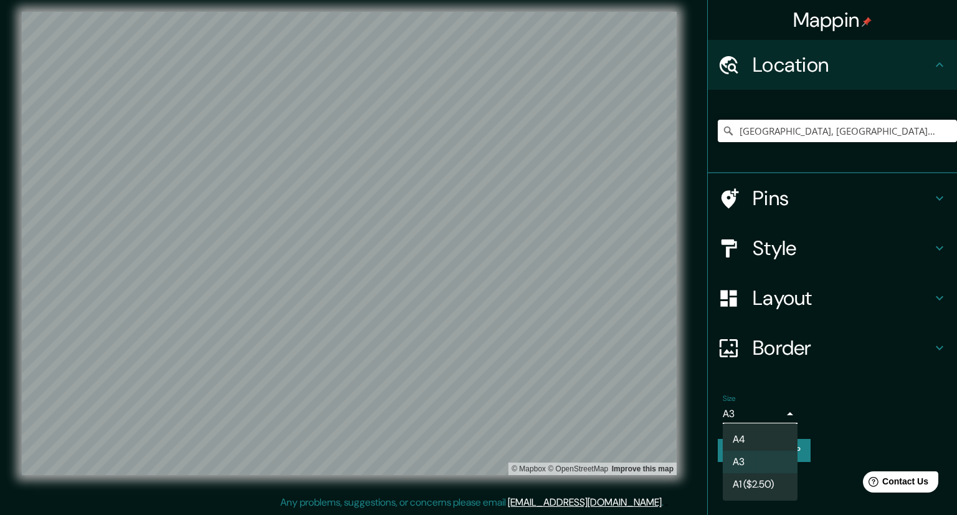
click at [786, 418] on body "Mappin Location [GEOGRAPHIC_DATA], [GEOGRAPHIC_DATA], [GEOGRAPHIC_DATA] Pins St…" at bounding box center [478, 249] width 957 height 515
click at [786, 418] on div at bounding box center [478, 257] width 957 height 515
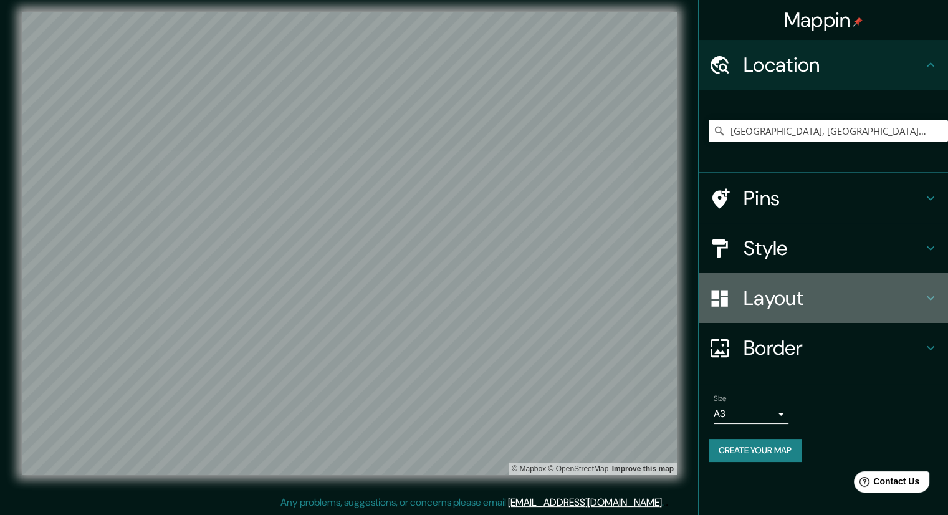
click at [886, 293] on h4 "Layout" at bounding box center [834, 297] width 180 height 25
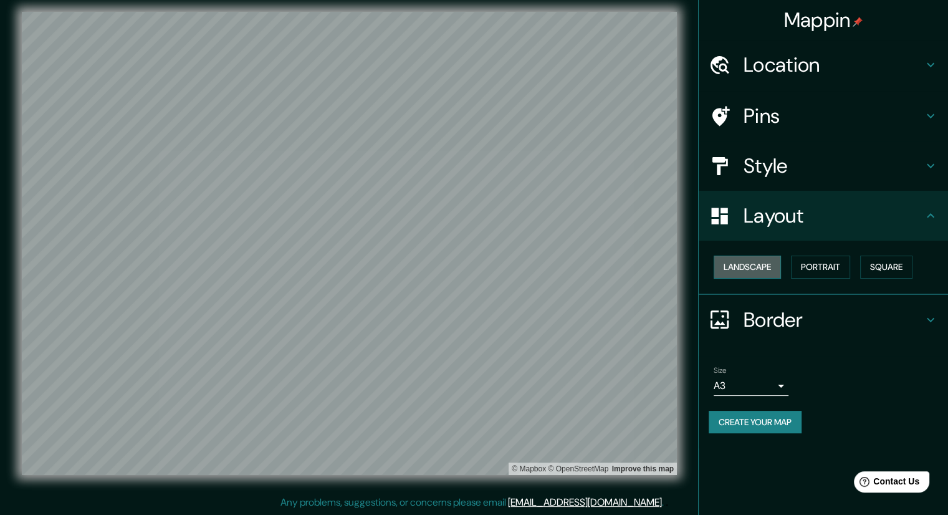
click at [738, 268] on button "Landscape" at bounding box center [747, 267] width 67 height 23
click at [838, 279] on div "Landscape [GEOGRAPHIC_DATA]" at bounding box center [828, 267] width 239 height 33
click at [835, 271] on button "Portrait" at bounding box center [820, 267] width 59 height 23
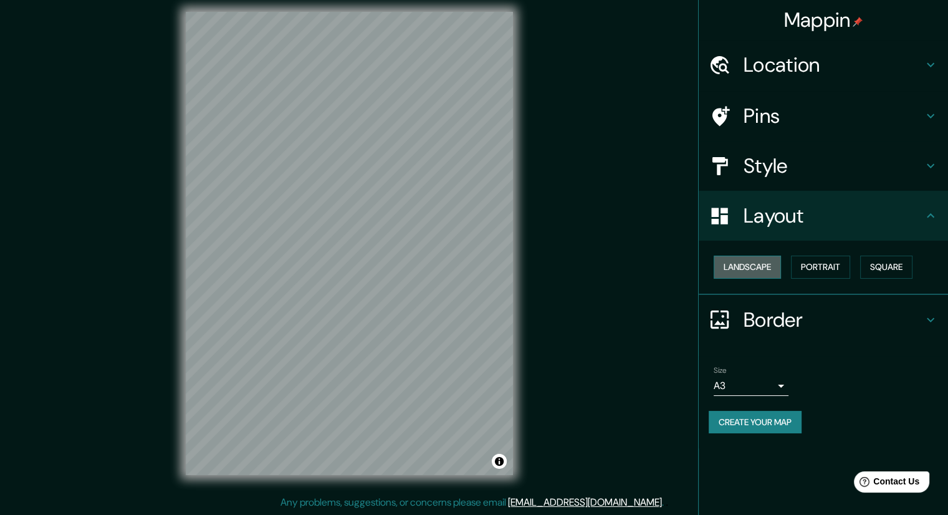
click at [770, 272] on button "Landscape" at bounding box center [747, 267] width 67 height 23
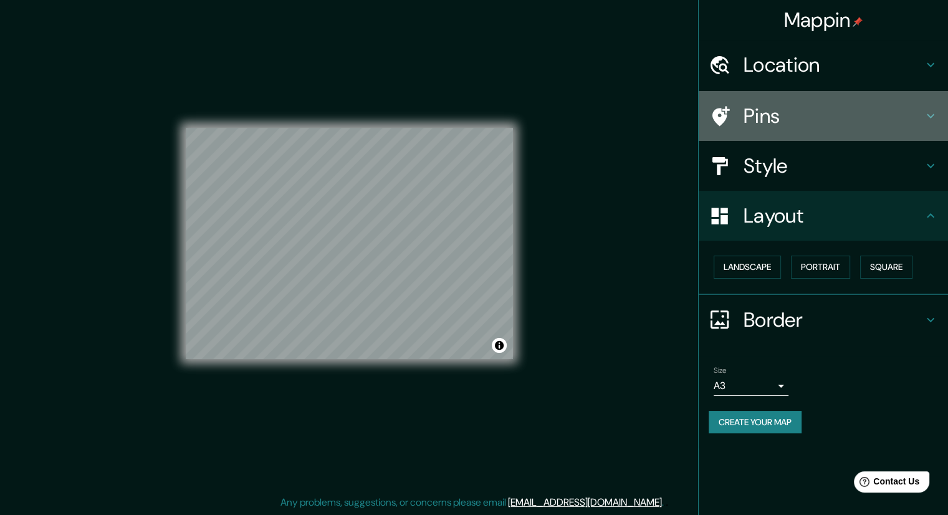
click at [803, 117] on h4 "Pins" at bounding box center [834, 115] width 180 height 25
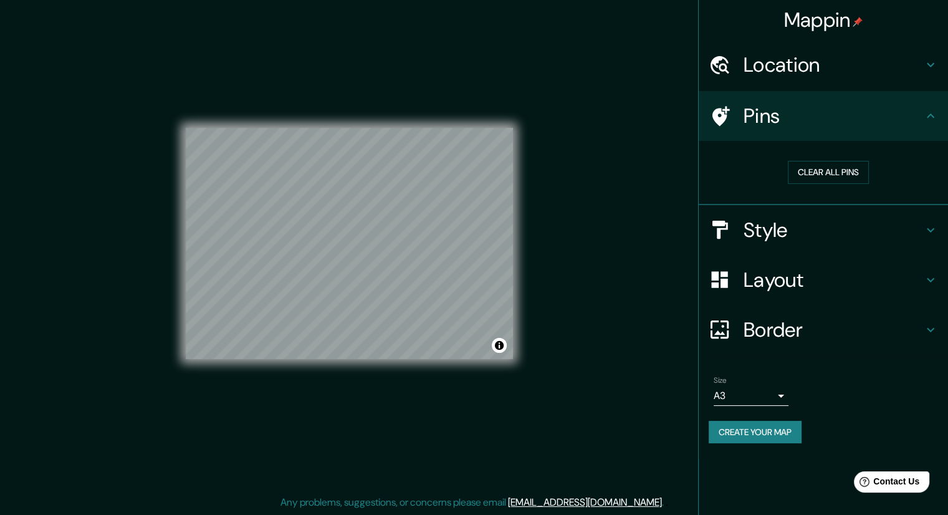
click at [803, 117] on h4 "Pins" at bounding box center [834, 115] width 180 height 25
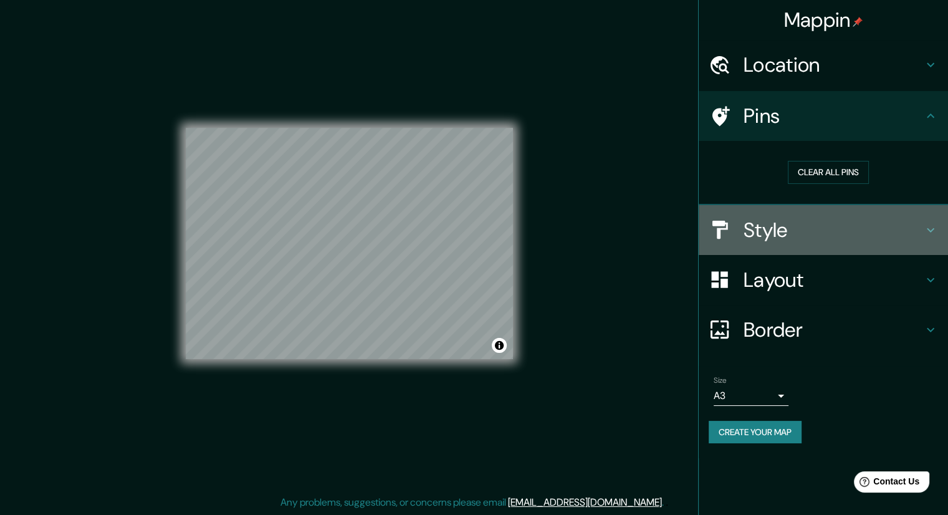
click at [767, 229] on h4 "Style" at bounding box center [834, 230] width 180 height 25
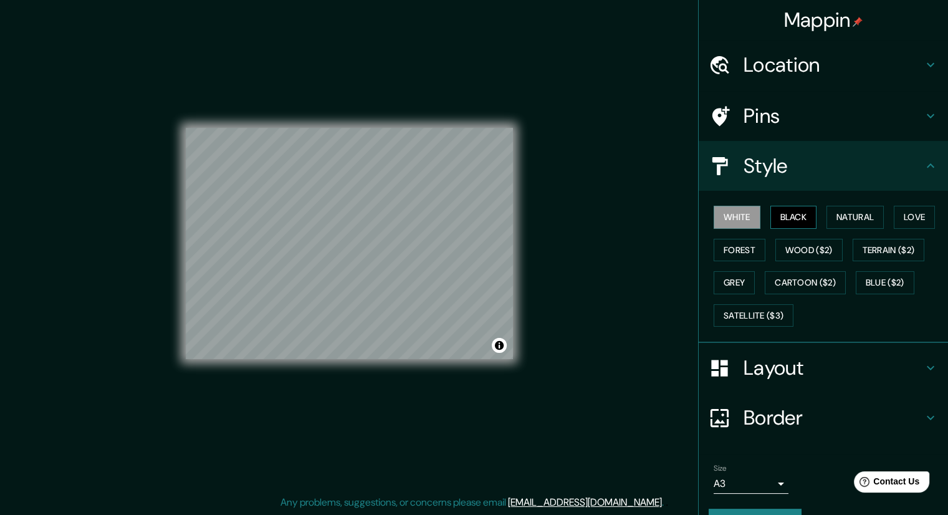
click at [787, 212] on button "Black" at bounding box center [793, 217] width 47 height 23
click at [749, 224] on button "White" at bounding box center [737, 217] width 47 height 23
click at [863, 420] on h4 "Border" at bounding box center [834, 417] width 180 height 25
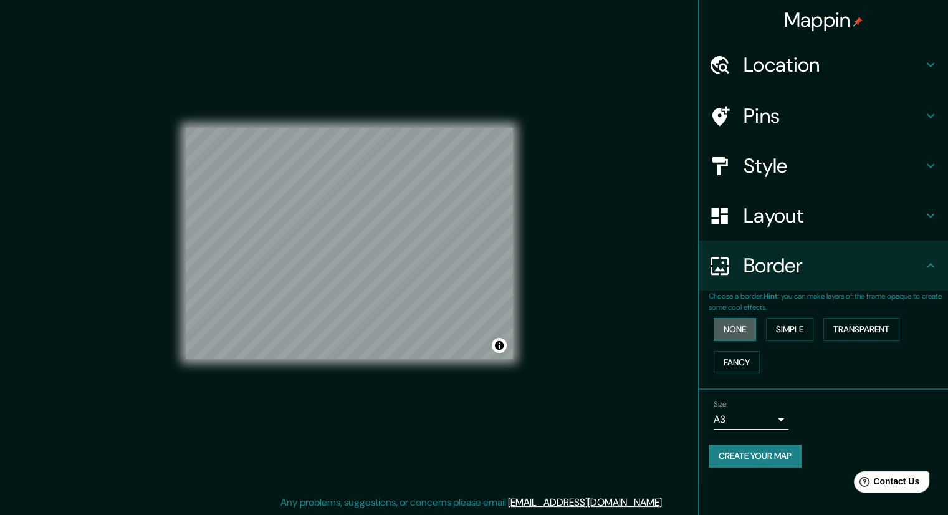
click at [733, 334] on button "None" at bounding box center [735, 329] width 42 height 23
click at [785, 271] on h4 "Border" at bounding box center [834, 265] width 180 height 25
click at [799, 229] on div "Layout" at bounding box center [823, 216] width 249 height 50
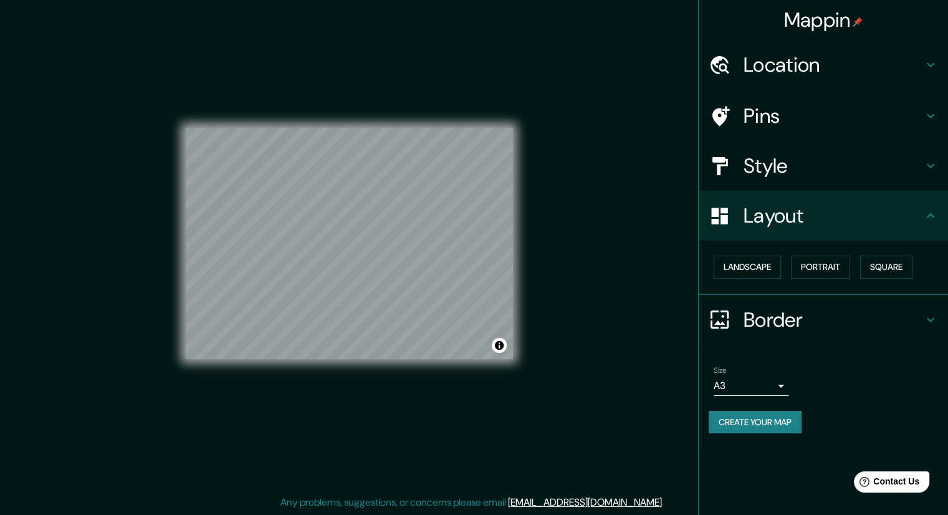
click at [828, 280] on div "Landscape [GEOGRAPHIC_DATA]" at bounding box center [828, 267] width 239 height 33
click at [825, 275] on button "Portrait" at bounding box center [820, 267] width 59 height 23
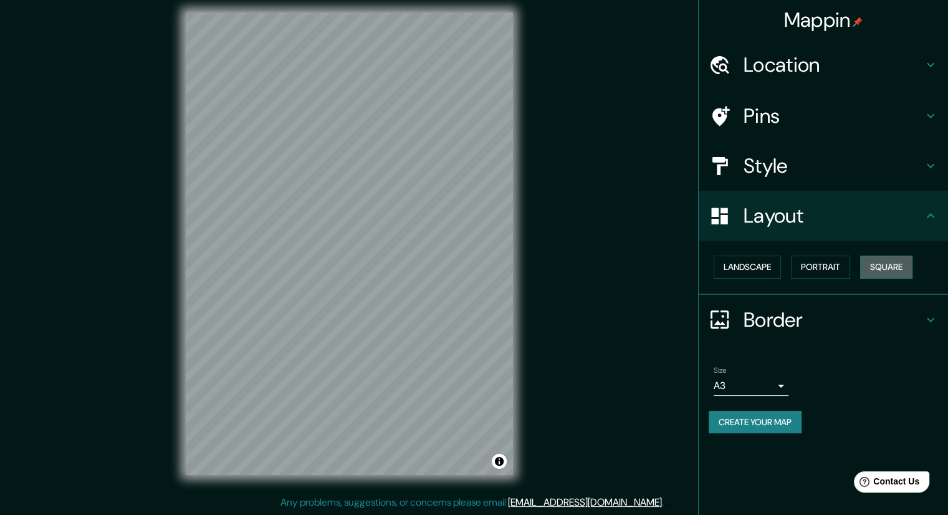
click at [887, 273] on button "Square" at bounding box center [886, 267] width 52 height 23
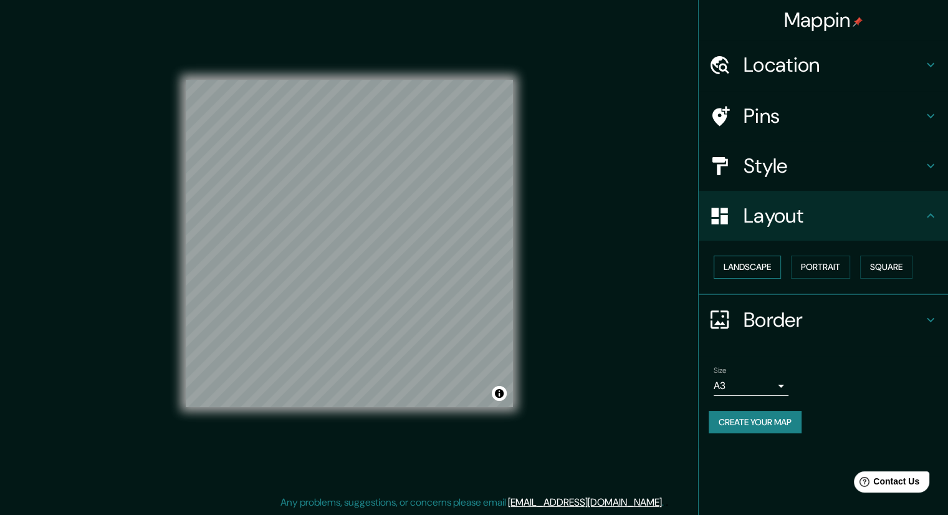
click at [741, 275] on button "Landscape" at bounding box center [747, 267] width 67 height 23
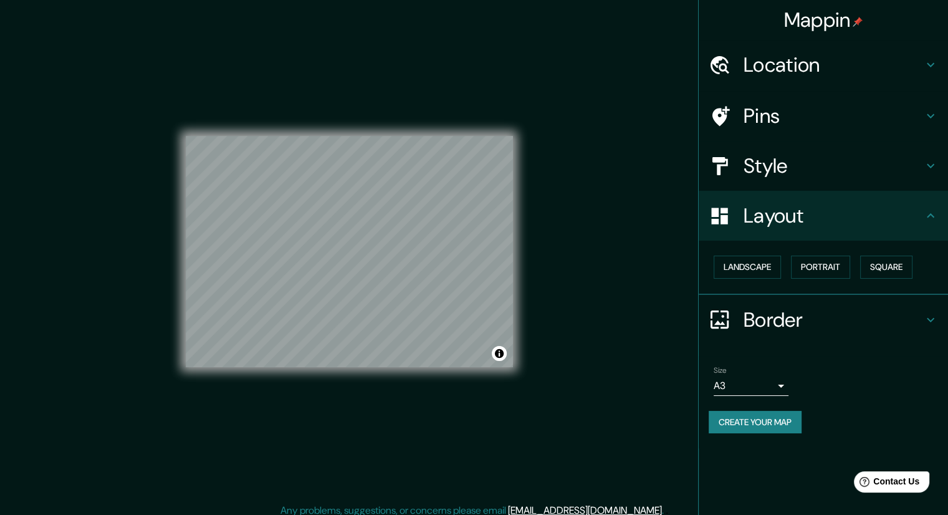
click at [794, 165] on h4 "Style" at bounding box center [834, 165] width 180 height 25
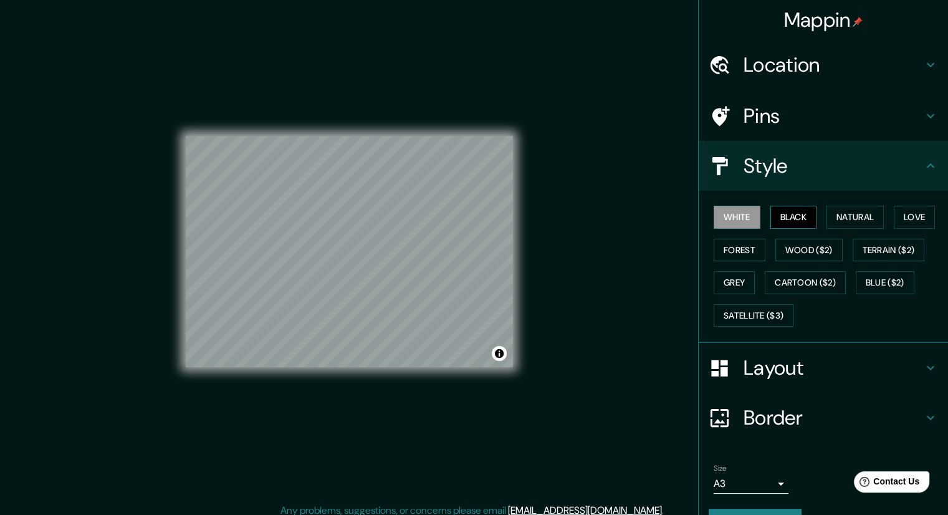
click at [790, 213] on button "Black" at bounding box center [793, 217] width 47 height 23
click at [847, 208] on button "Natural" at bounding box center [855, 217] width 57 height 23
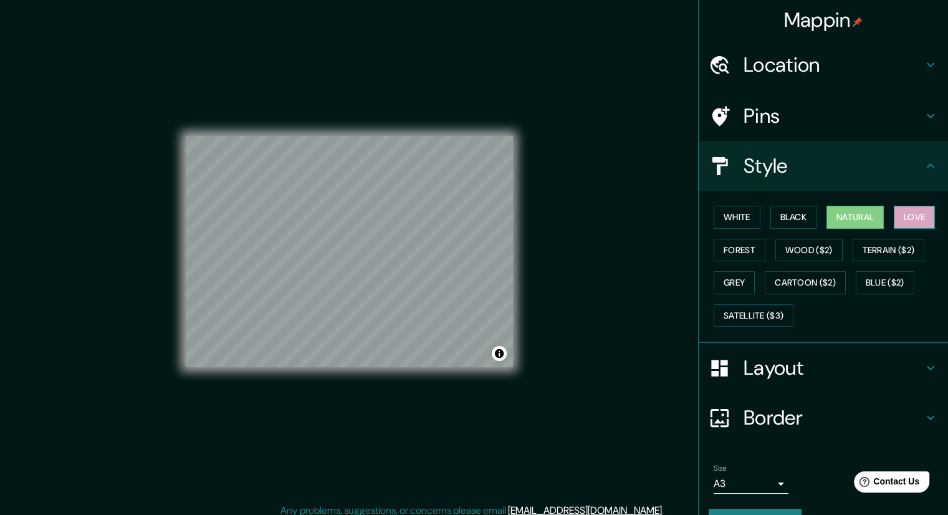
click at [906, 213] on button "Love" at bounding box center [914, 217] width 41 height 23
click at [731, 218] on button "White" at bounding box center [737, 217] width 47 height 23
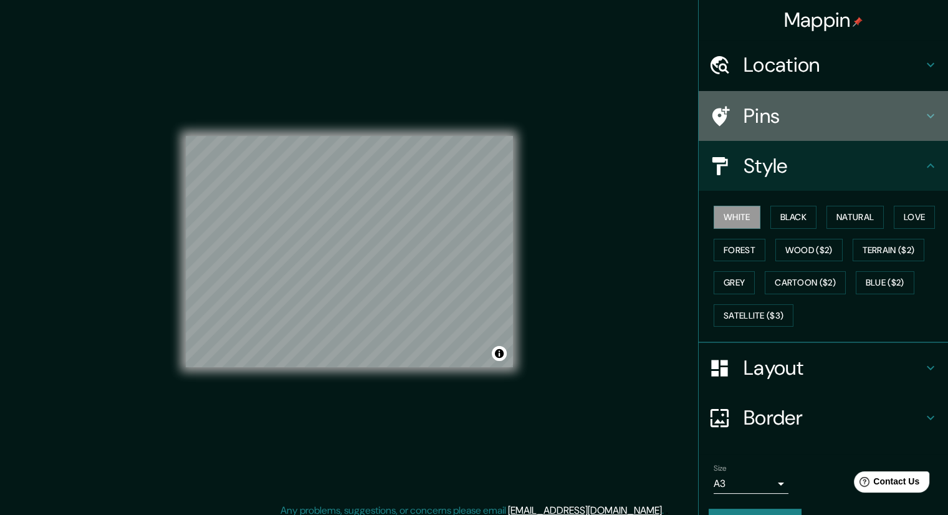
click at [795, 131] on div "Pins" at bounding box center [823, 116] width 249 height 50
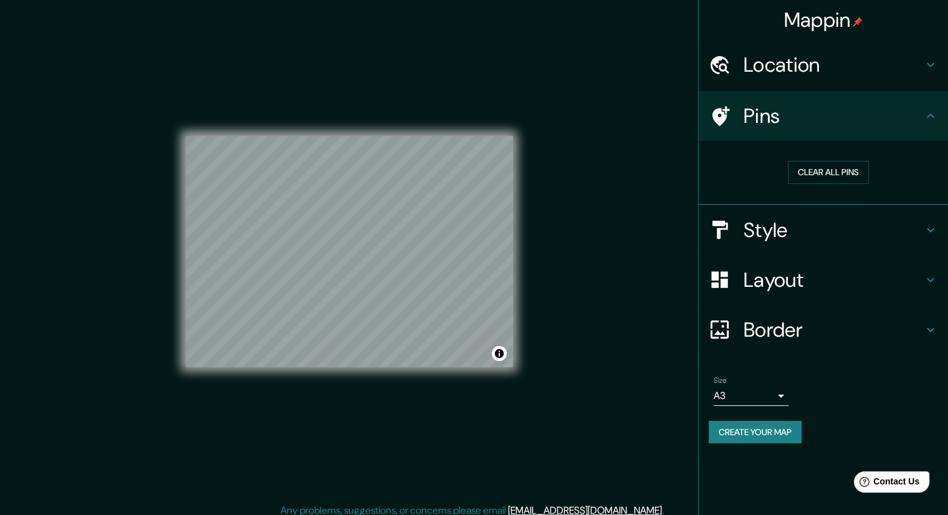
click at [749, 432] on button "Create your map" at bounding box center [755, 432] width 93 height 23
click at [249, 431] on div "© Mapbox © OpenStreetMap Improve this map" at bounding box center [349, 251] width 327 height 463
click at [838, 170] on button "Clear all pins" at bounding box center [828, 172] width 81 height 23
click at [938, 104] on div "Pins" at bounding box center [823, 116] width 249 height 50
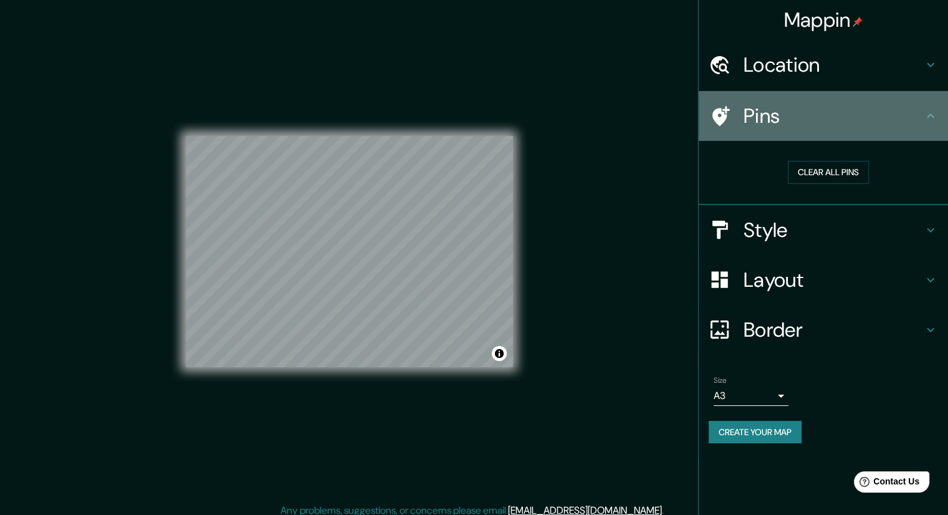
click at [924, 118] on icon at bounding box center [930, 115] width 15 height 15
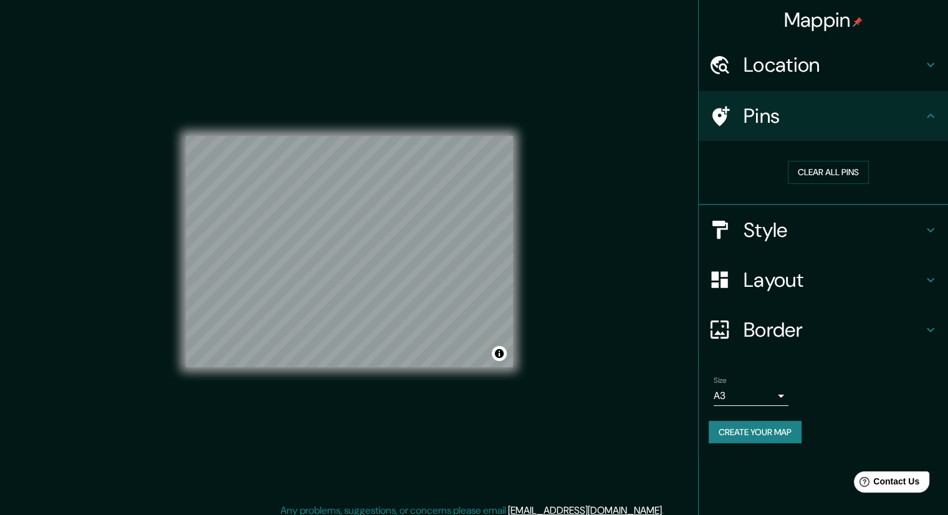
click at [903, 122] on h4 "Pins" at bounding box center [834, 115] width 180 height 25
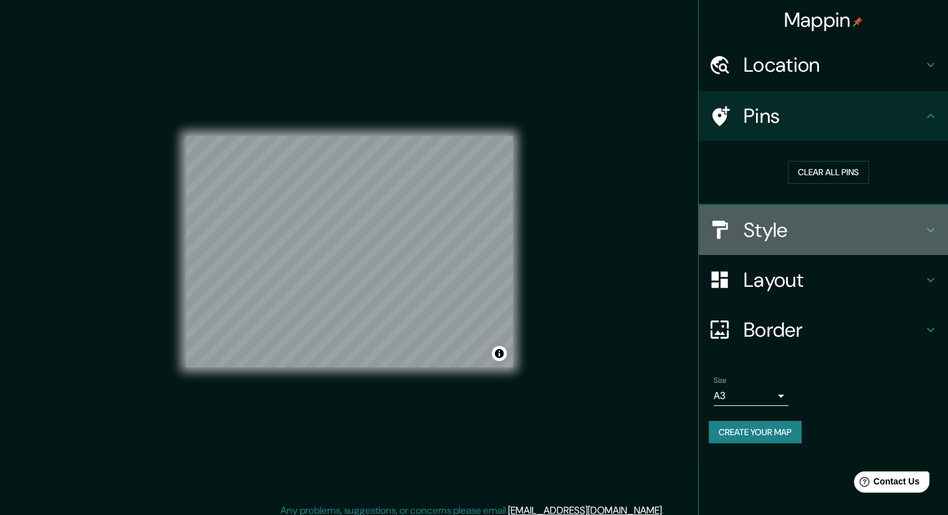
click at [873, 228] on h4 "Style" at bounding box center [834, 230] width 180 height 25
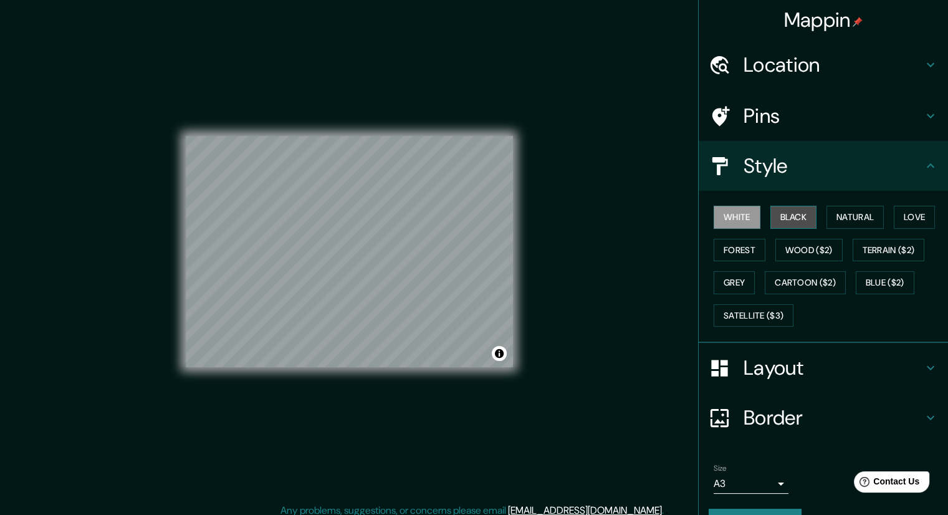
click at [800, 223] on button "Black" at bounding box center [793, 217] width 47 height 23
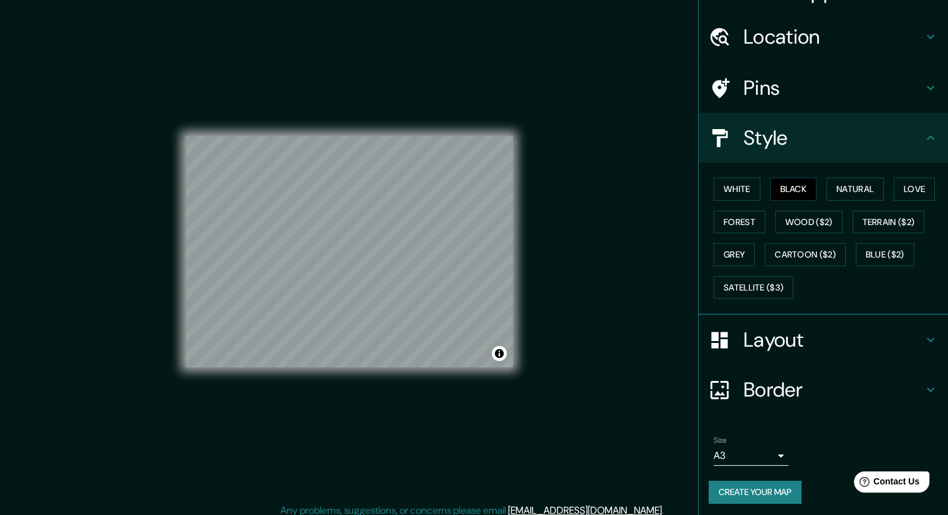
scroll to position [30, 0]
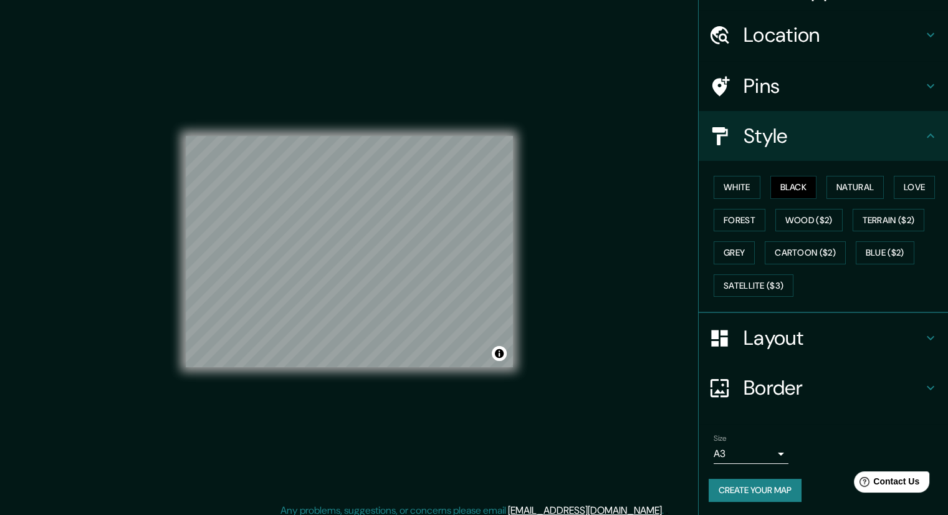
click at [771, 450] on body "Mappin Location [GEOGRAPHIC_DATA], [GEOGRAPHIC_DATA], [GEOGRAPHIC_DATA] Pins St…" at bounding box center [474, 257] width 948 height 515
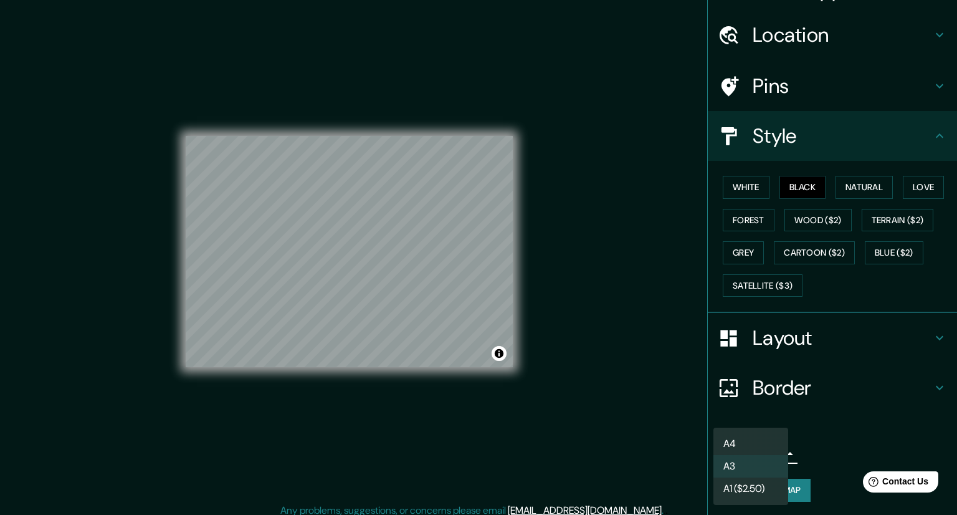
click at [743, 445] on li "A4" at bounding box center [751, 444] width 75 height 22
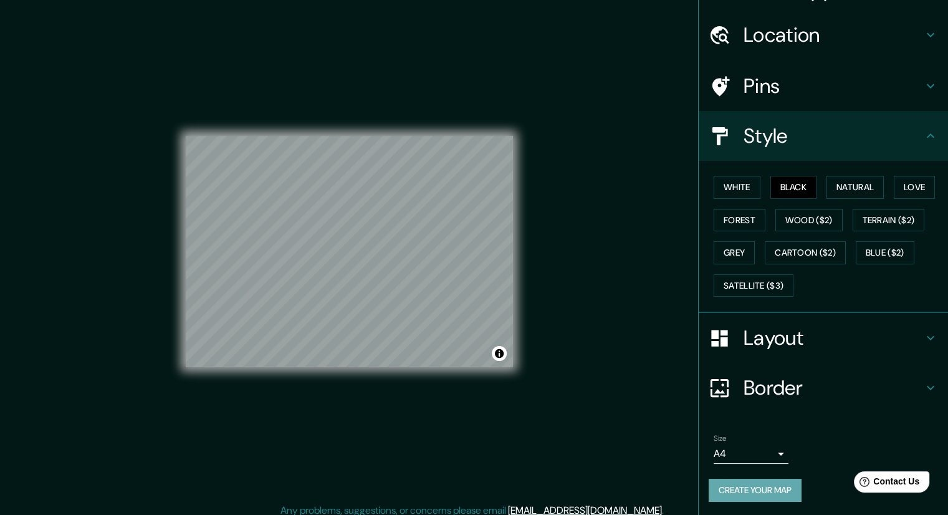
click at [765, 488] on button "Create your map" at bounding box center [755, 490] width 93 height 23
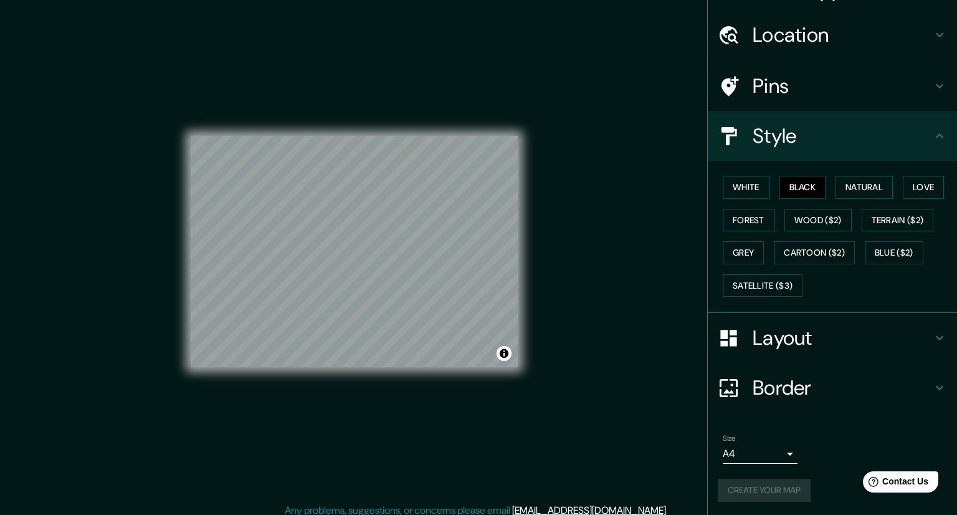
click at [769, 452] on body "Mappin Location [GEOGRAPHIC_DATA], [GEOGRAPHIC_DATA], [GEOGRAPHIC_DATA] Pins St…" at bounding box center [478, 257] width 957 height 515
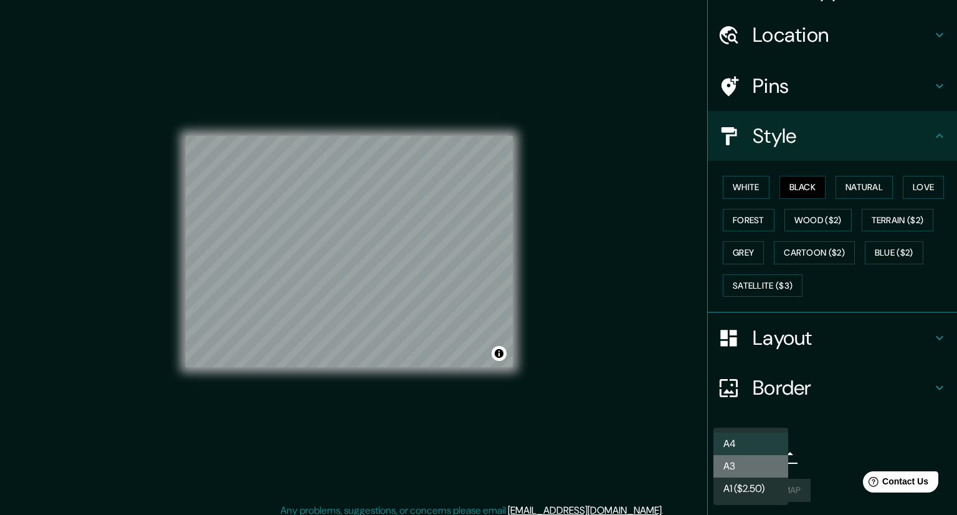
click at [753, 464] on li "A3" at bounding box center [751, 466] width 75 height 22
type input "a4"
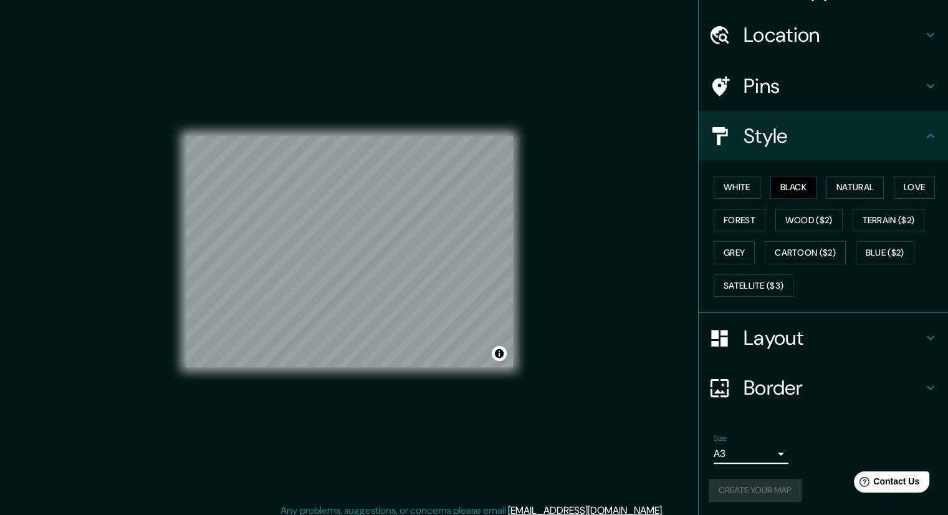
click at [866, 93] on h4 "Pins" at bounding box center [834, 86] width 180 height 25
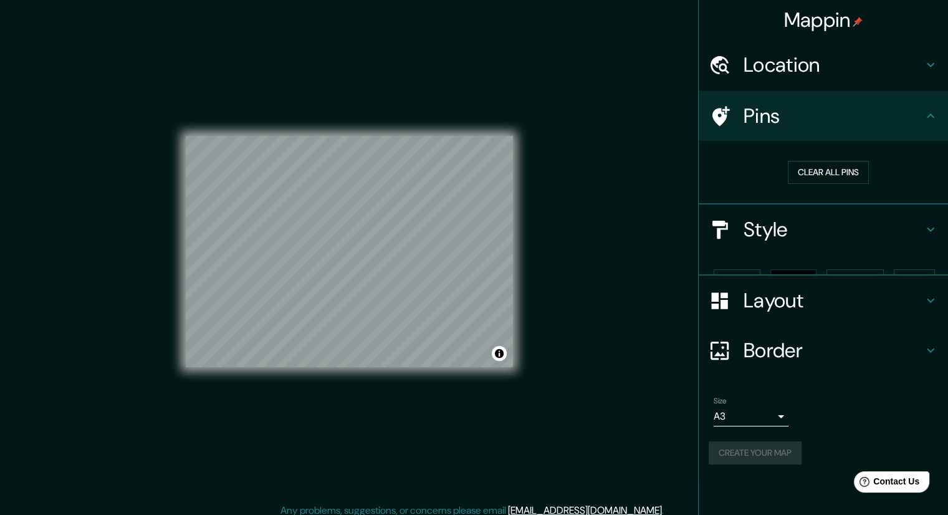
scroll to position [0, 0]
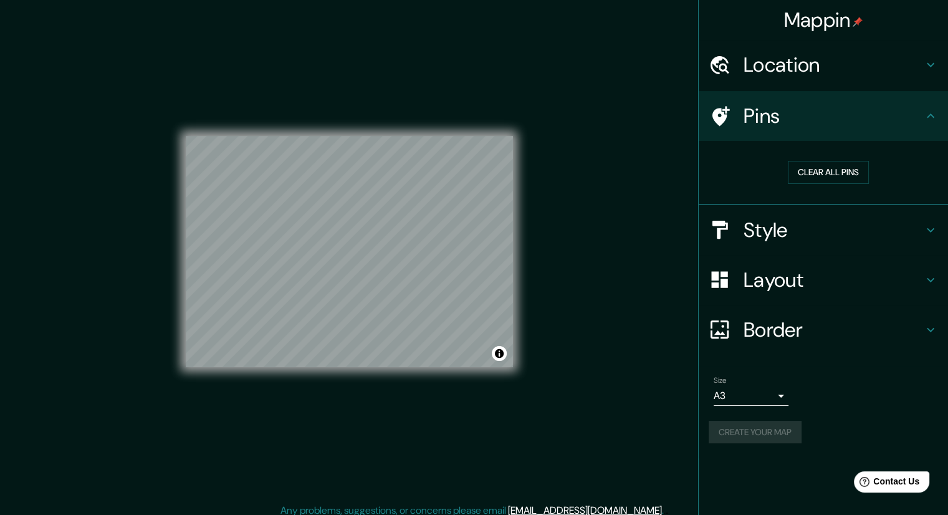
drag, startPoint x: 891, startPoint y: 113, endPoint x: 913, endPoint y: 118, distance: 21.9
click at [892, 113] on h4 "Pins" at bounding box center [834, 115] width 180 height 25
click at [931, 133] on div "Pins" at bounding box center [823, 116] width 249 height 50
click at [811, 129] on div "Pins" at bounding box center [823, 116] width 249 height 50
click at [738, 129] on div "Pins" at bounding box center [823, 116] width 249 height 50
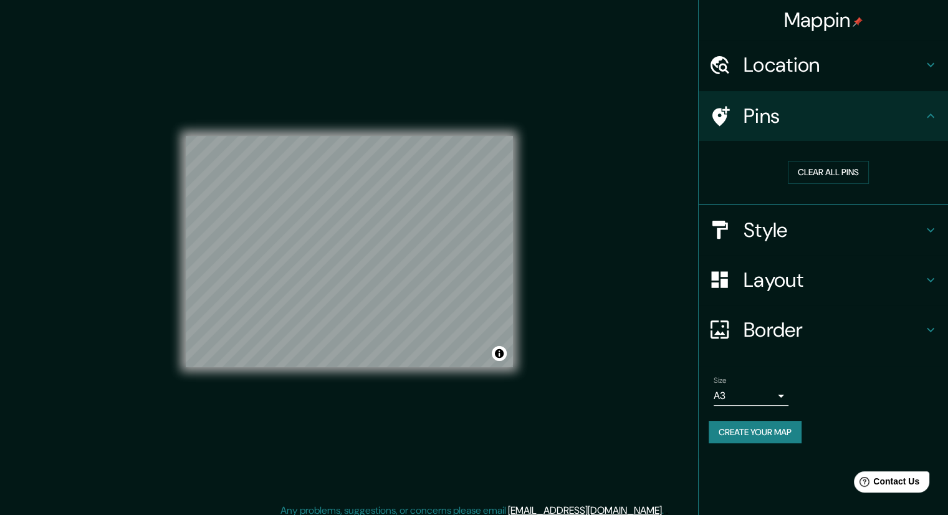
click at [752, 234] on h4 "Style" at bounding box center [834, 230] width 180 height 25
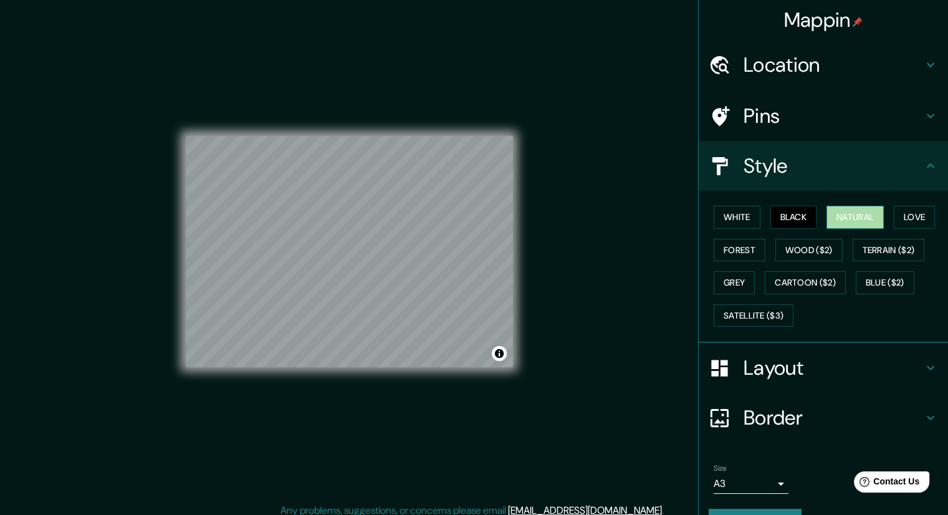
click at [847, 221] on button "Natural" at bounding box center [855, 217] width 57 height 23
click at [780, 211] on button "Black" at bounding box center [793, 217] width 47 height 23
click at [839, 105] on h4 "Pins" at bounding box center [834, 115] width 180 height 25
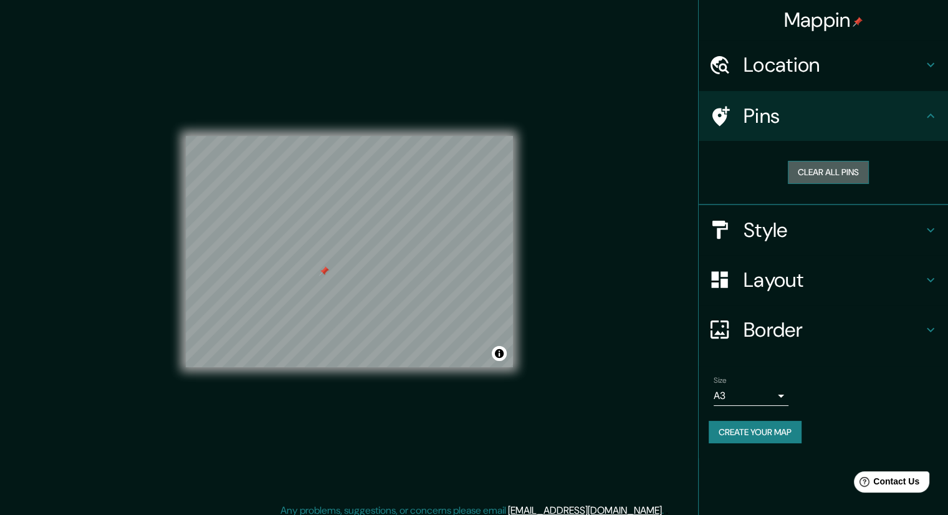
click at [868, 173] on button "Clear all pins" at bounding box center [828, 172] width 81 height 23
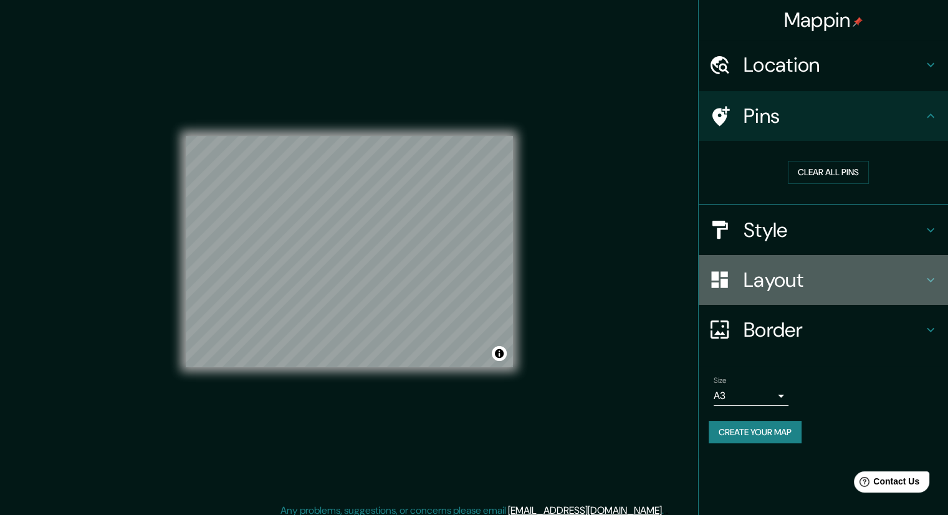
click at [815, 299] on div "Layout" at bounding box center [823, 280] width 249 height 50
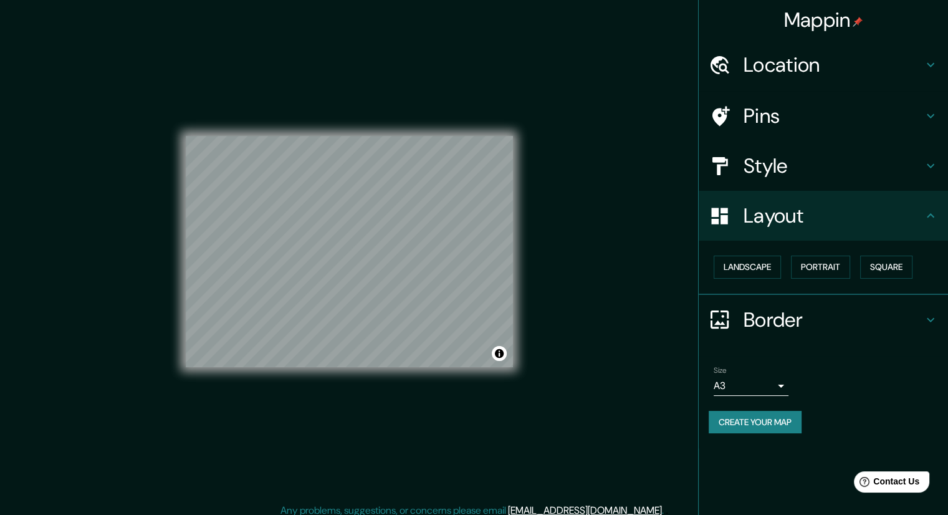
click at [811, 169] on h4 "Style" at bounding box center [834, 165] width 180 height 25
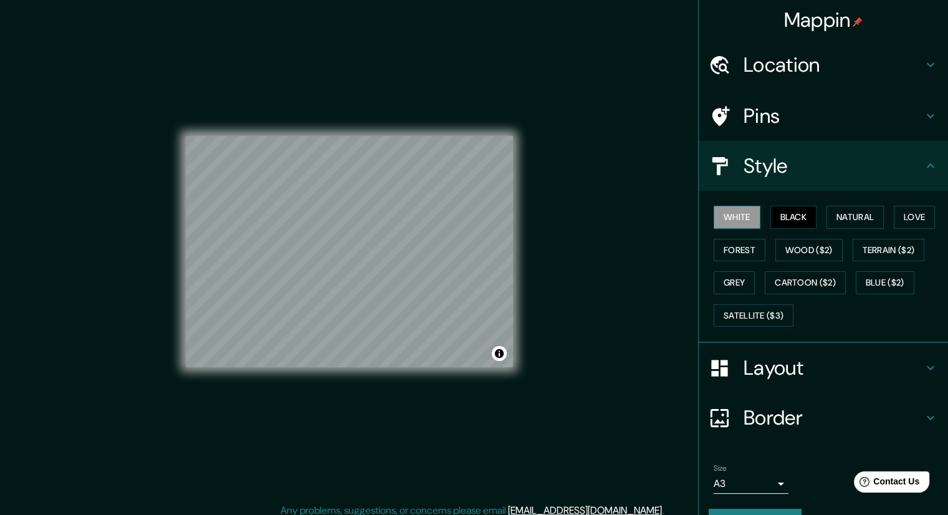
click at [729, 216] on button "White" at bounding box center [737, 217] width 47 height 23
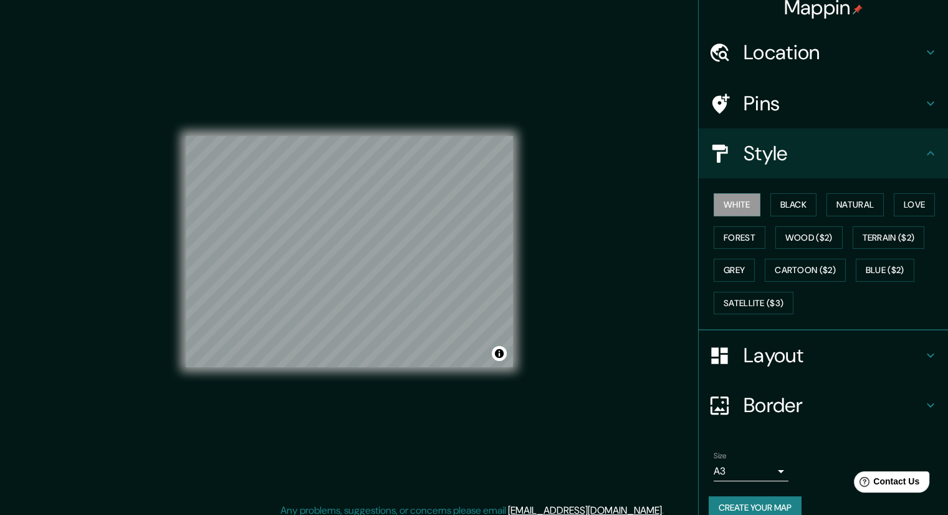
scroll to position [30, 0]
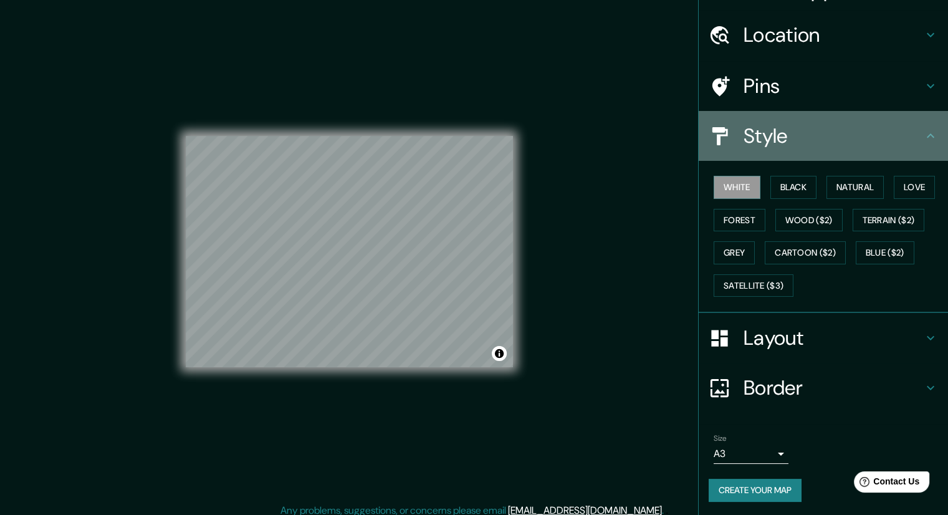
click at [790, 130] on h4 "Style" at bounding box center [834, 135] width 180 height 25
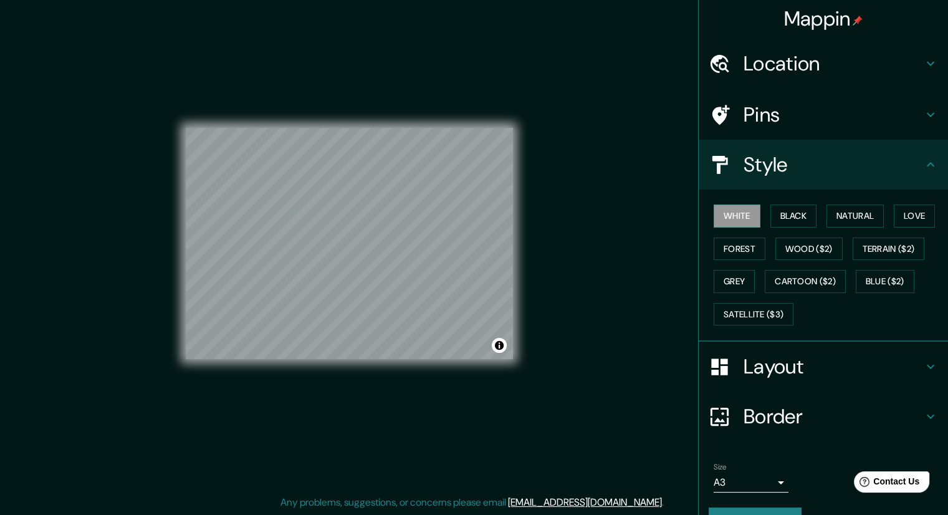
scroll to position [0, 0]
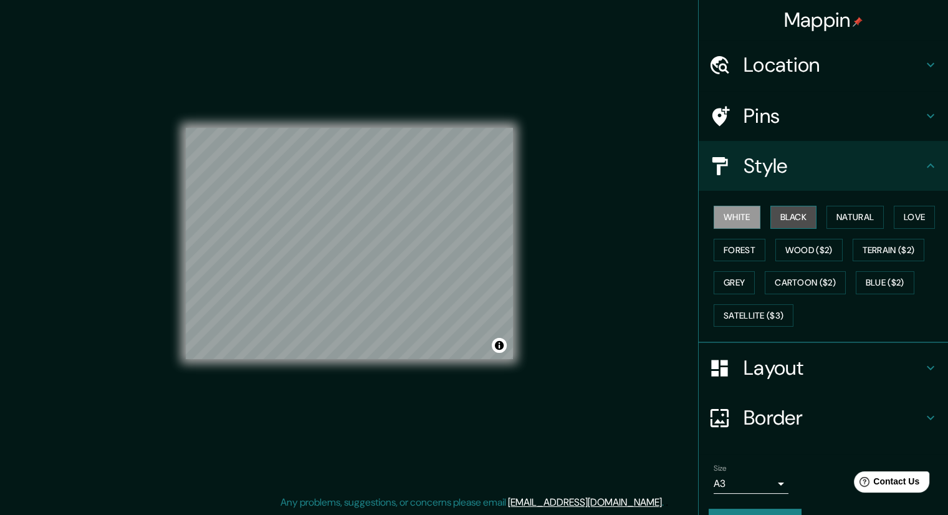
click at [788, 214] on button "Black" at bounding box center [793, 217] width 47 height 23
click at [743, 211] on button "White" at bounding box center [737, 217] width 47 height 23
click at [788, 224] on button "Black" at bounding box center [793, 217] width 47 height 23
click at [827, 226] on button "Natural" at bounding box center [855, 217] width 57 height 23
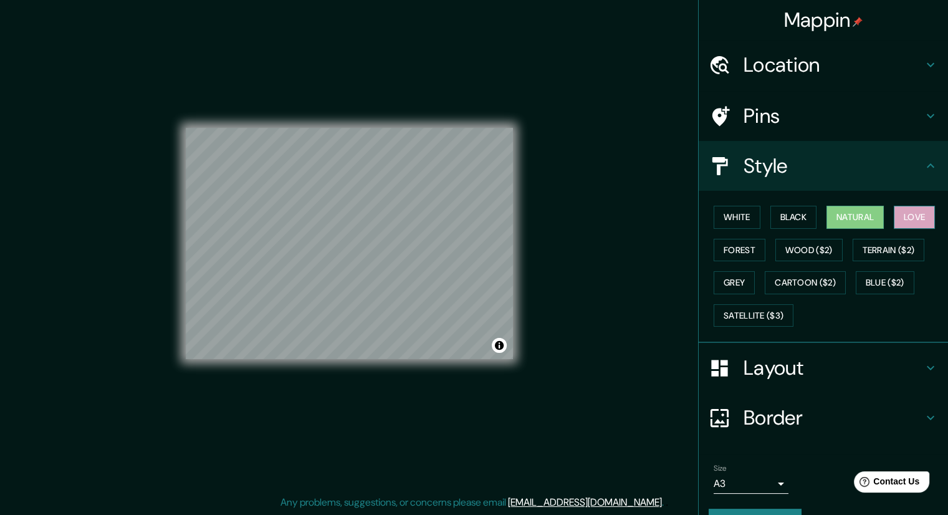
click at [894, 221] on button "Love" at bounding box center [914, 217] width 41 height 23
click at [741, 246] on button "Forest" at bounding box center [740, 250] width 52 height 23
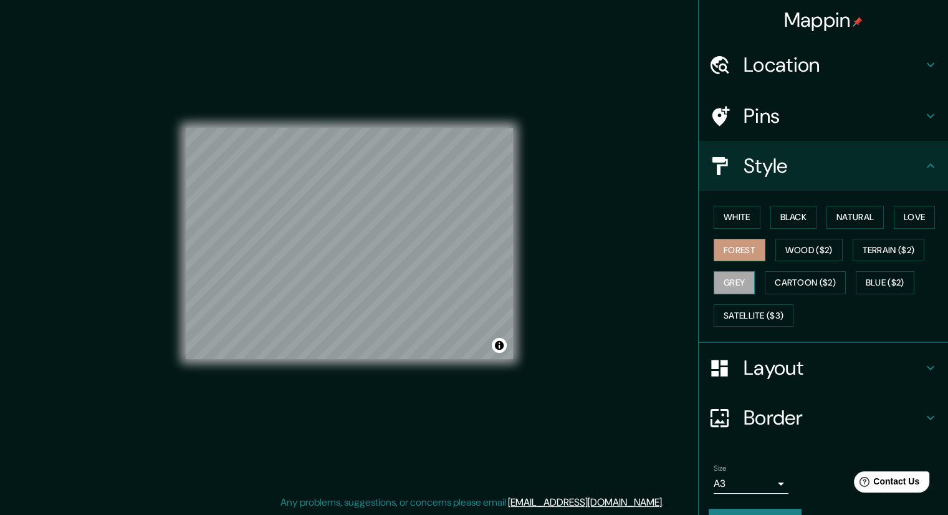
click at [736, 284] on button "Grey" at bounding box center [734, 282] width 41 height 23
drag, startPoint x: 525, startPoint y: 329, endPoint x: 757, endPoint y: 376, distance: 236.7
click at [757, 376] on h4 "Layout" at bounding box center [834, 367] width 180 height 25
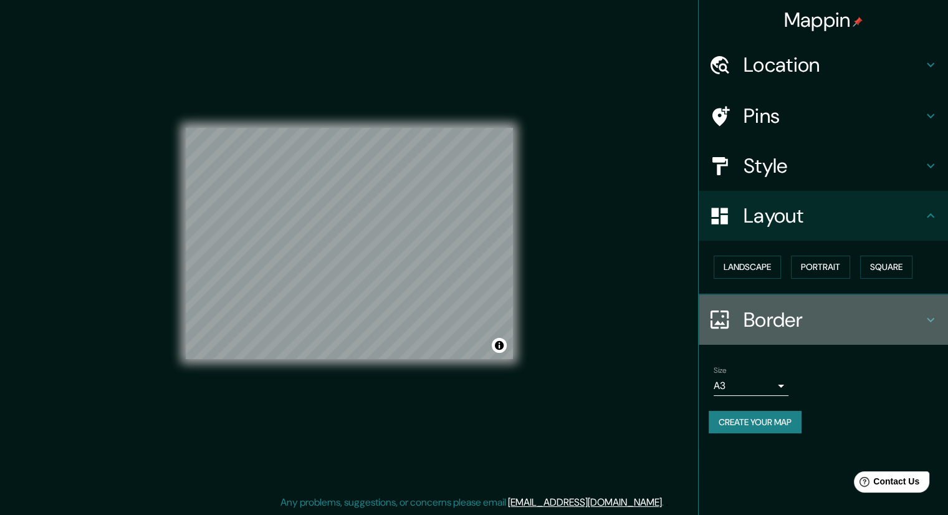
click at [767, 320] on h4 "Border" at bounding box center [834, 319] width 180 height 25
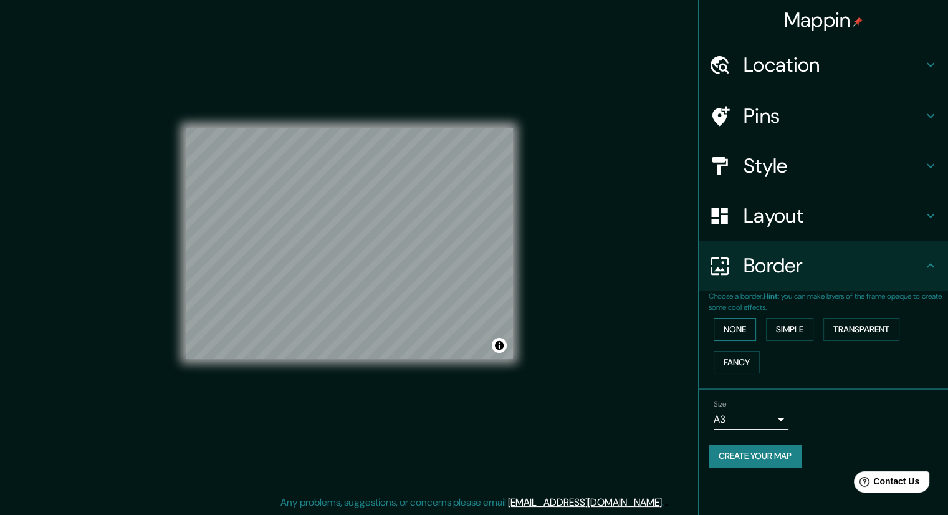
click at [735, 332] on button "None" at bounding box center [735, 329] width 42 height 23
click at [787, 336] on button "Simple" at bounding box center [789, 329] width 47 height 23
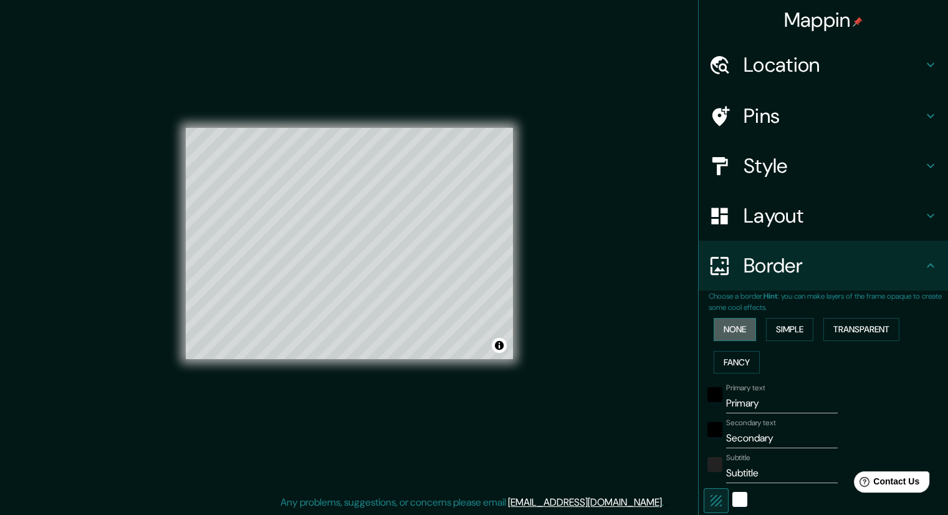
click at [737, 332] on button "None" at bounding box center [735, 329] width 42 height 23
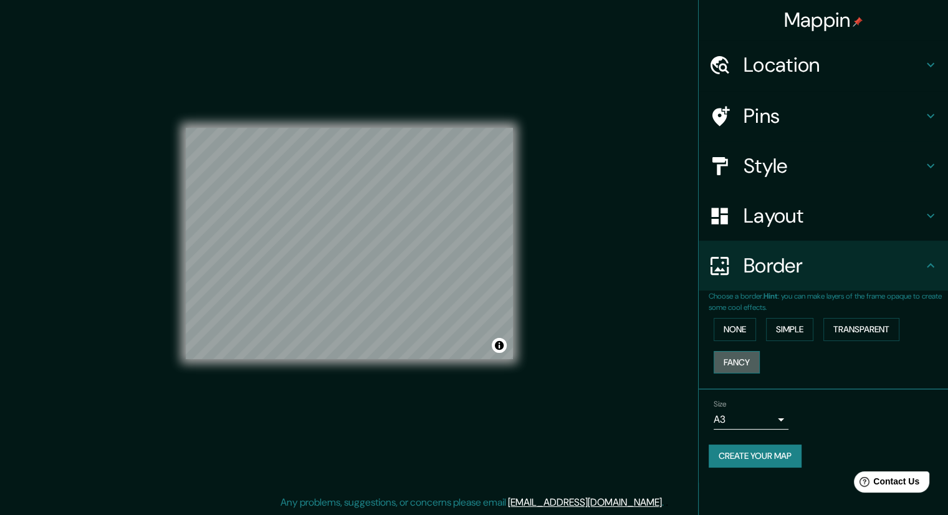
click at [751, 360] on button "Fancy" at bounding box center [737, 362] width 46 height 23
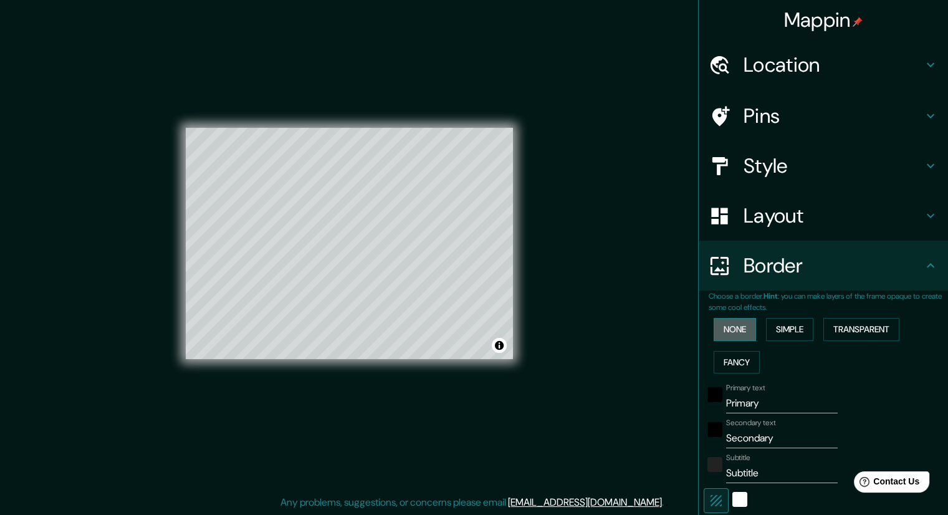
click at [733, 325] on button "None" at bounding box center [735, 329] width 42 height 23
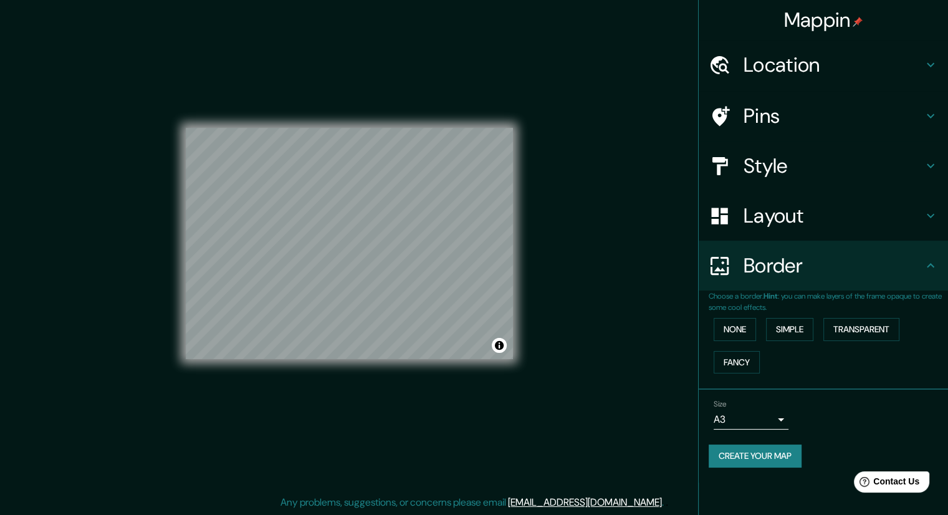
click at [785, 220] on h4 "Layout" at bounding box center [834, 215] width 180 height 25
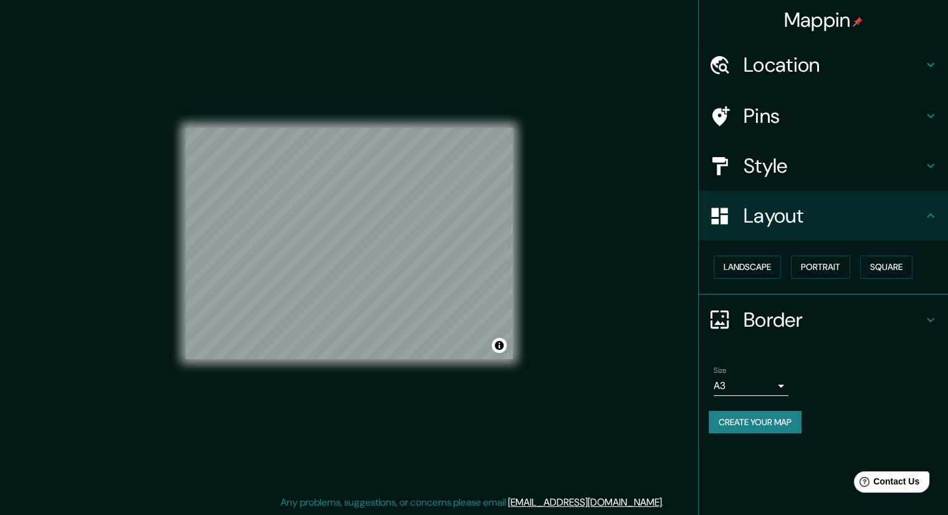
click at [798, 156] on h4 "Style" at bounding box center [834, 165] width 180 height 25
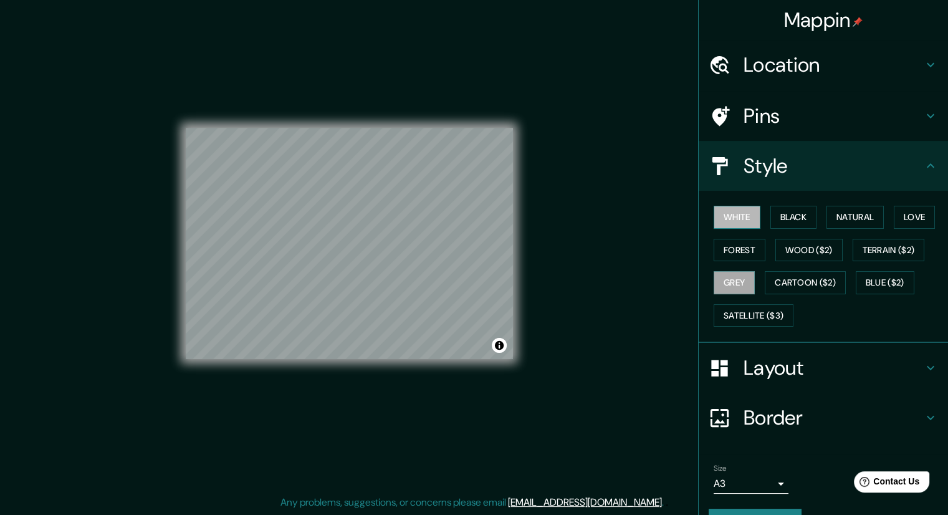
click at [719, 216] on button "White" at bounding box center [737, 217] width 47 height 23
drag, startPoint x: 524, startPoint y: 127, endPoint x: 547, endPoint y: 176, distance: 54.1
click at [547, 176] on div "Mappin Location [GEOGRAPHIC_DATA], [GEOGRAPHIC_DATA], [GEOGRAPHIC_DATA] Pins St…" at bounding box center [474, 253] width 948 height 523
click at [769, 315] on button "Satellite ($3)" at bounding box center [754, 315] width 80 height 23
click at [737, 207] on button "White" at bounding box center [737, 217] width 47 height 23
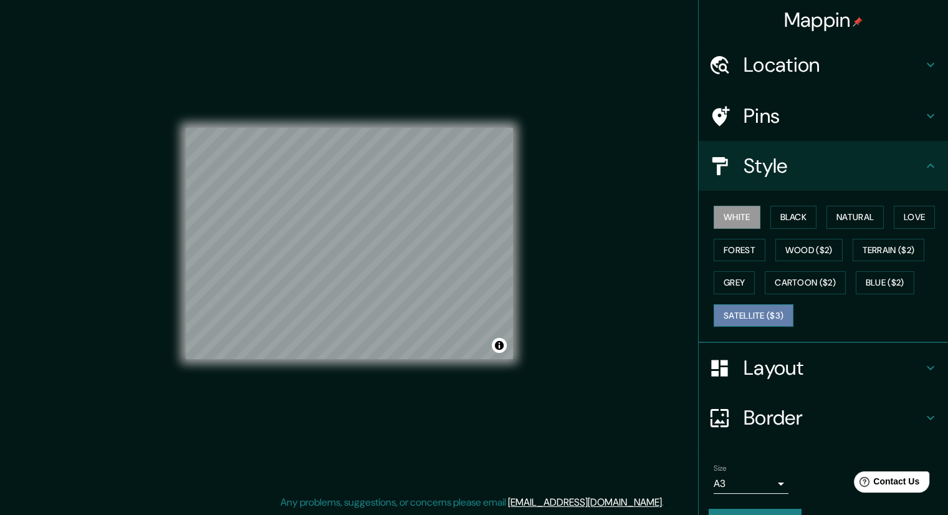
click at [741, 317] on button "Satellite ($3)" at bounding box center [754, 315] width 80 height 23
click at [731, 221] on button "White" at bounding box center [737, 217] width 47 height 23
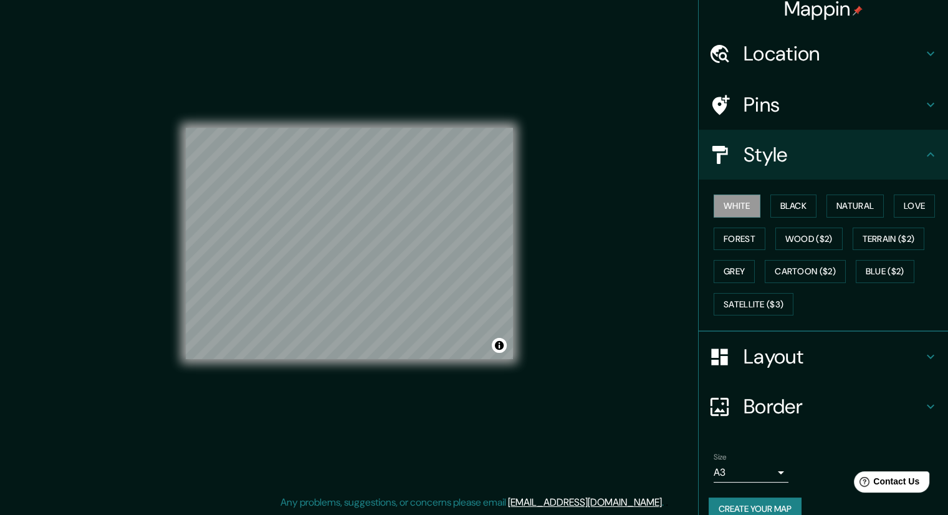
scroll to position [30, 0]
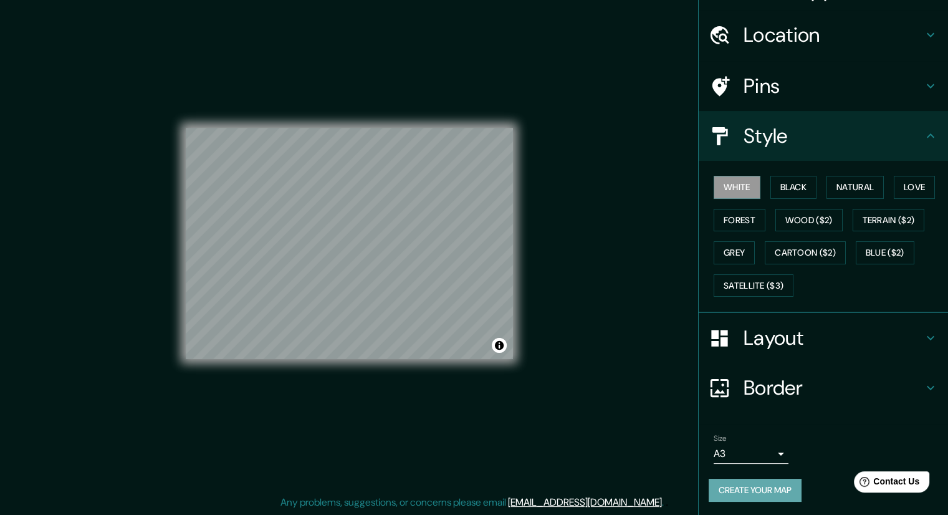
click at [733, 487] on button "Create your map" at bounding box center [755, 490] width 93 height 23
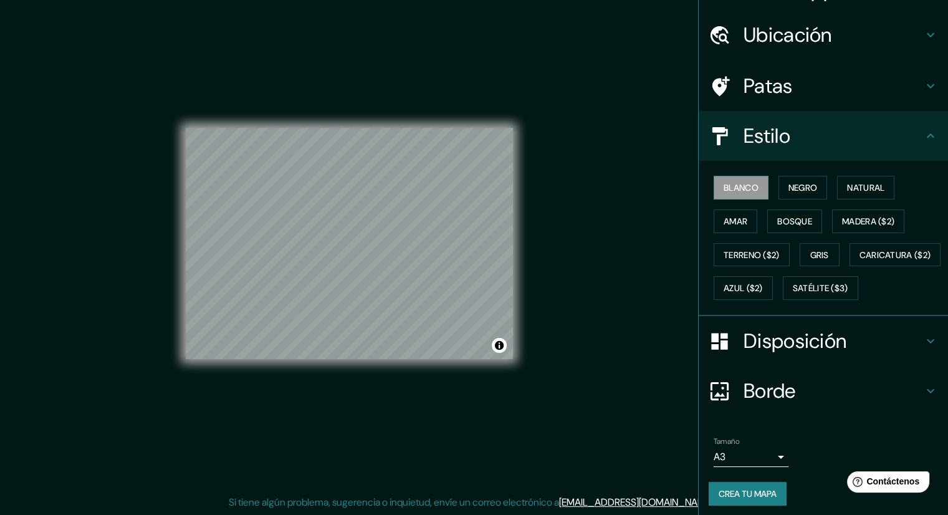
click at [563, 425] on div "Mappin Ubicación [GEOGRAPHIC_DATA], [GEOGRAPHIC_DATA], [GEOGRAPHIC_DATA] Patas …" at bounding box center [474, 253] width 948 height 523
